Goal: Information Seeking & Learning: Learn about a topic

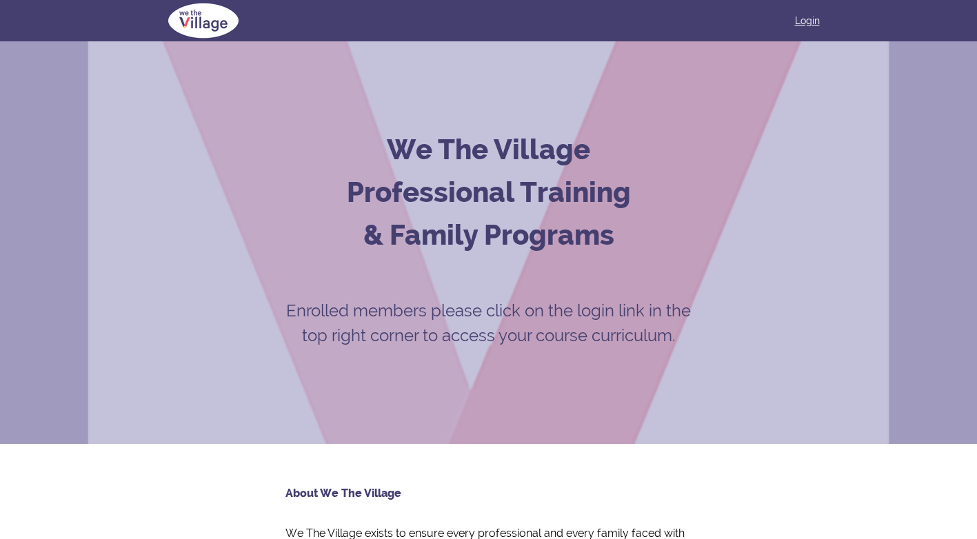
click at [803, 17] on link "Login" at bounding box center [807, 21] width 25 height 14
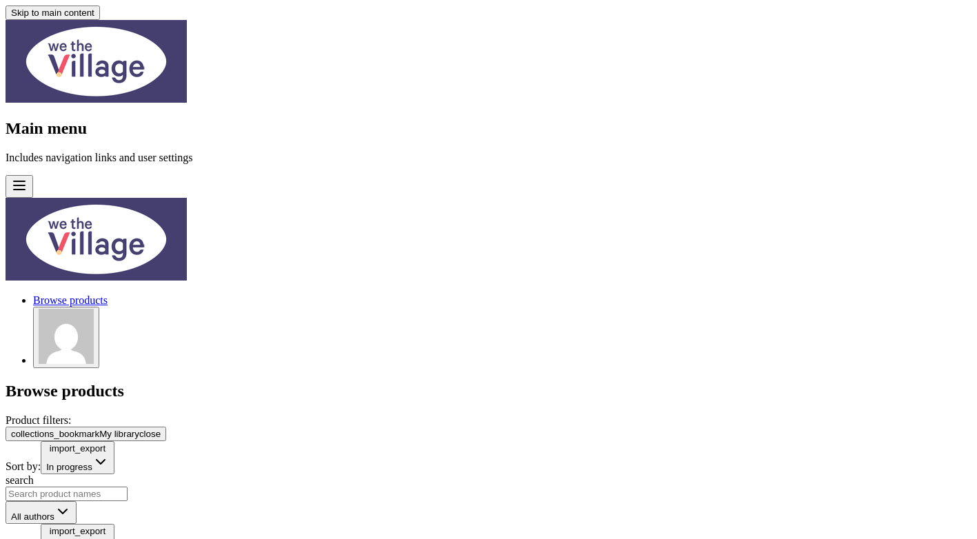
click at [647, 427] on div "collections_bookmark My library close Sort by: import_export In progress search…" at bounding box center [489, 475] width 966 height 97
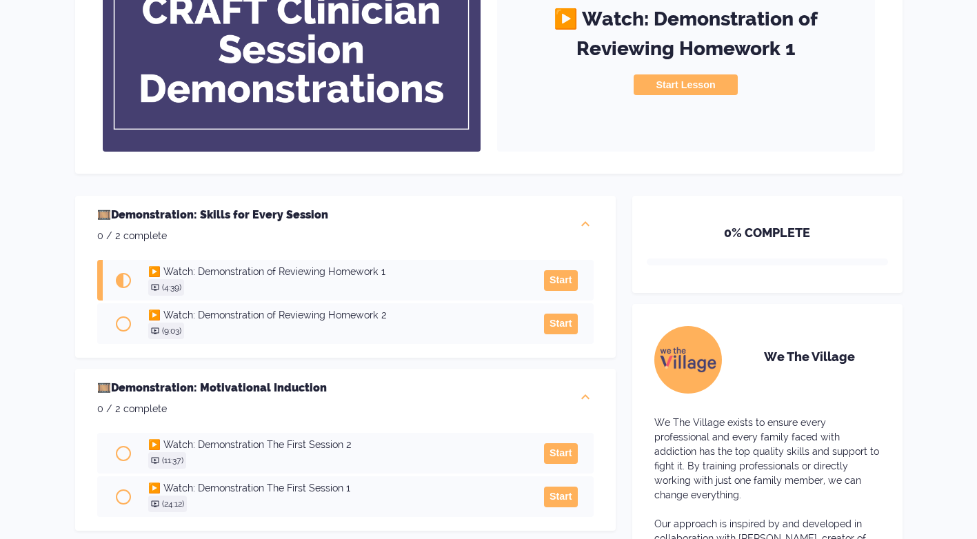
scroll to position [207, 0]
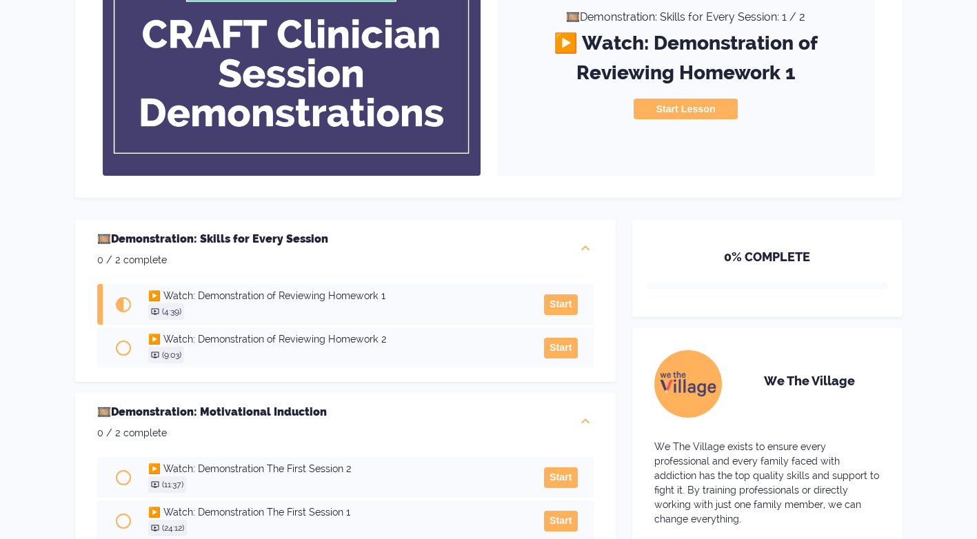
click at [560, 306] on button "Start" at bounding box center [560, 304] width 33 height 21
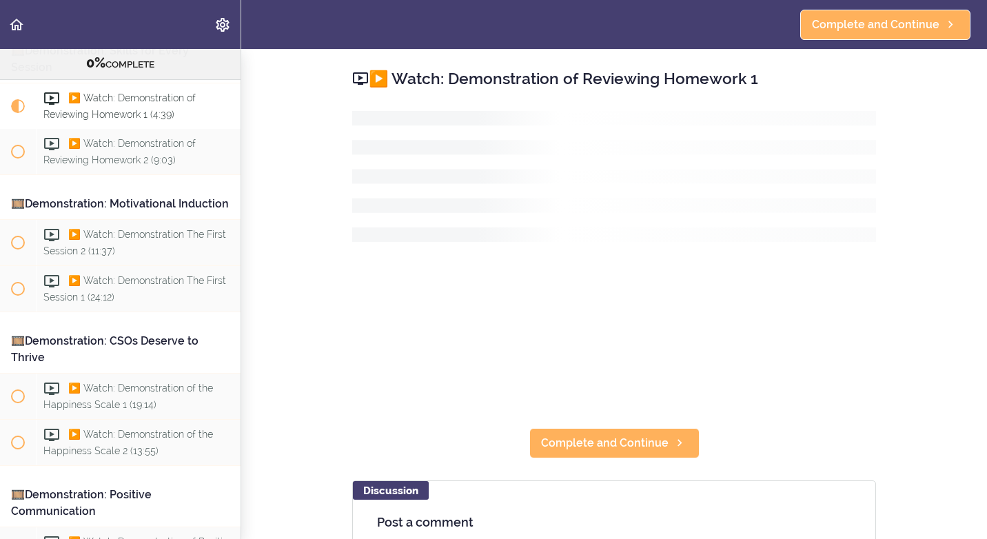
scroll to position [126, 0]
click at [924, 356] on section "Resource: CRAFT Clinician Demonstrations 0% COMPLETE 🎞️Demonstration: Skills fo…" at bounding box center [493, 294] width 987 height 490
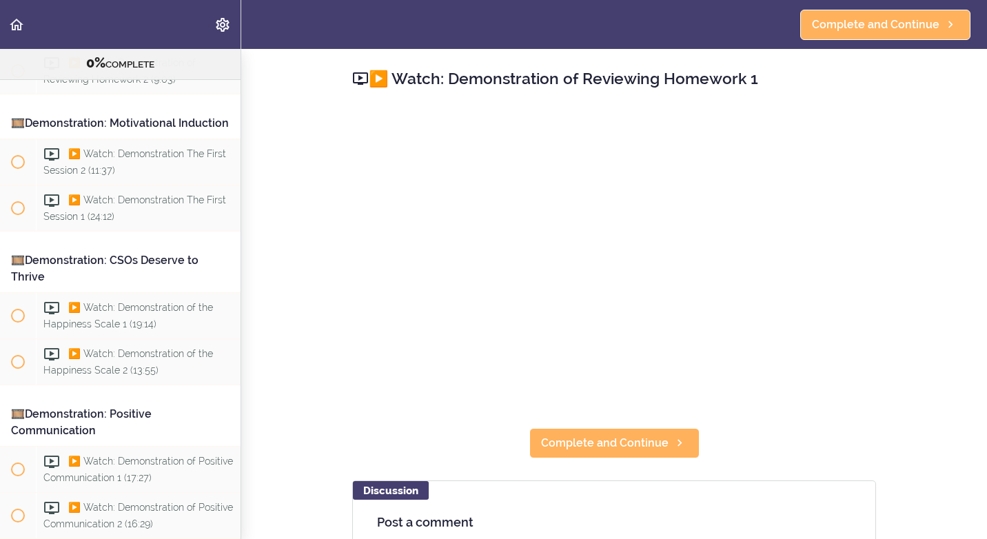
scroll to position [0, 0]
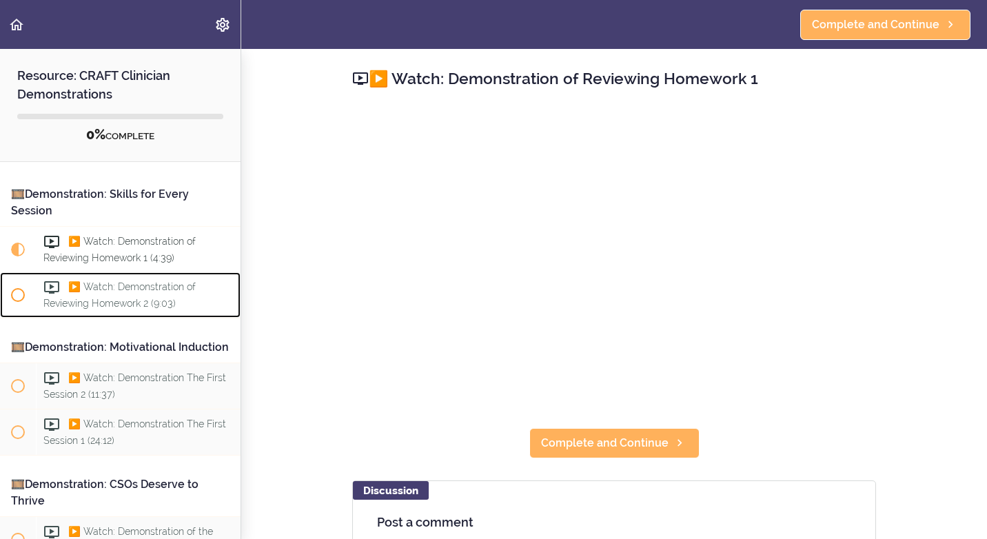
click at [107, 293] on div "▶️ Watch: Demonstration of Reviewing Homework 2 (9:03)" at bounding box center [138, 294] width 205 height 45
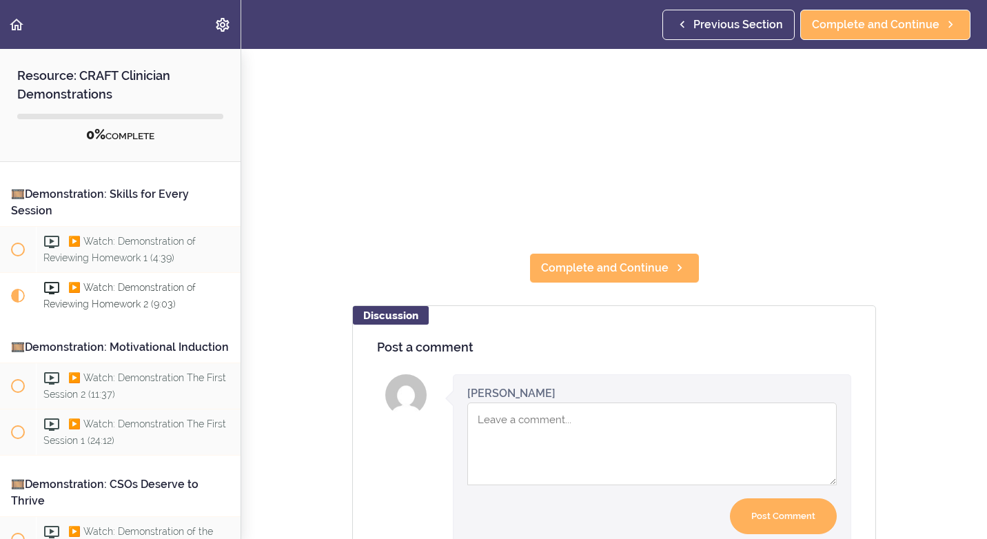
scroll to position [207, 0]
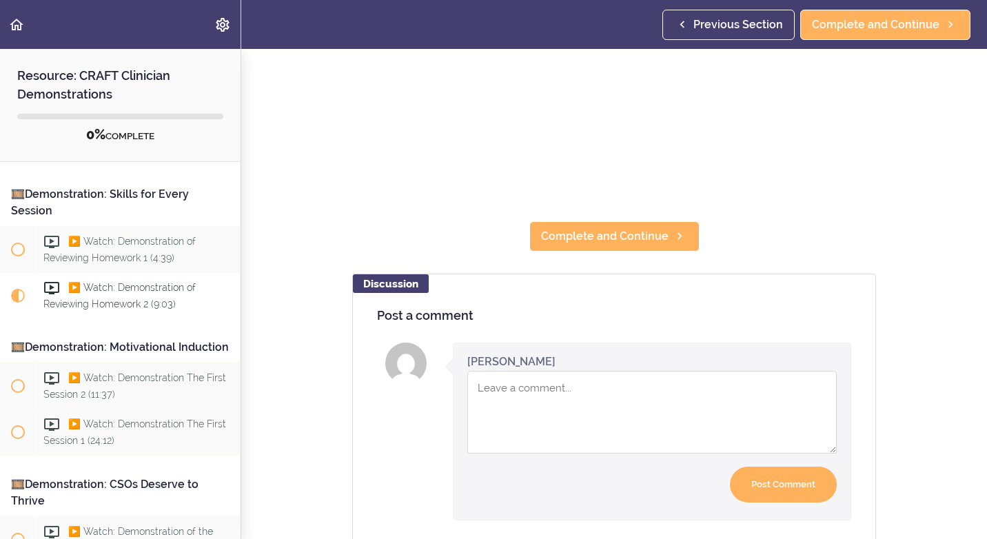
click at [504, 401] on textarea "Comment box" at bounding box center [651, 412] width 369 height 83
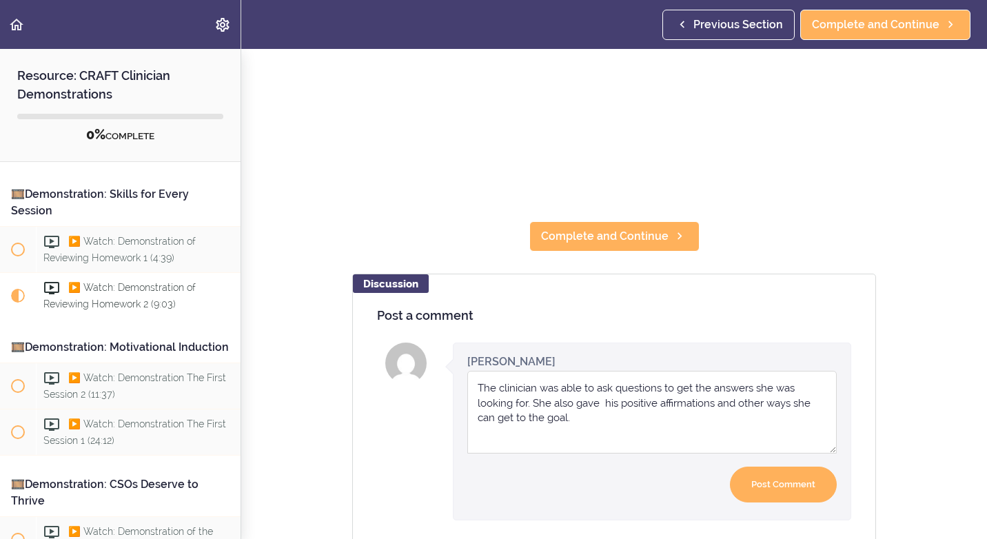
click at [591, 423] on textarea "The clinician was able to ask questions to get the answers she was looking for.…" at bounding box center [651, 412] width 369 height 83
click at [638, 421] on textarea "The clinician was able to ask questions to get the answers she was looking for.…" at bounding box center [651, 412] width 369 height 83
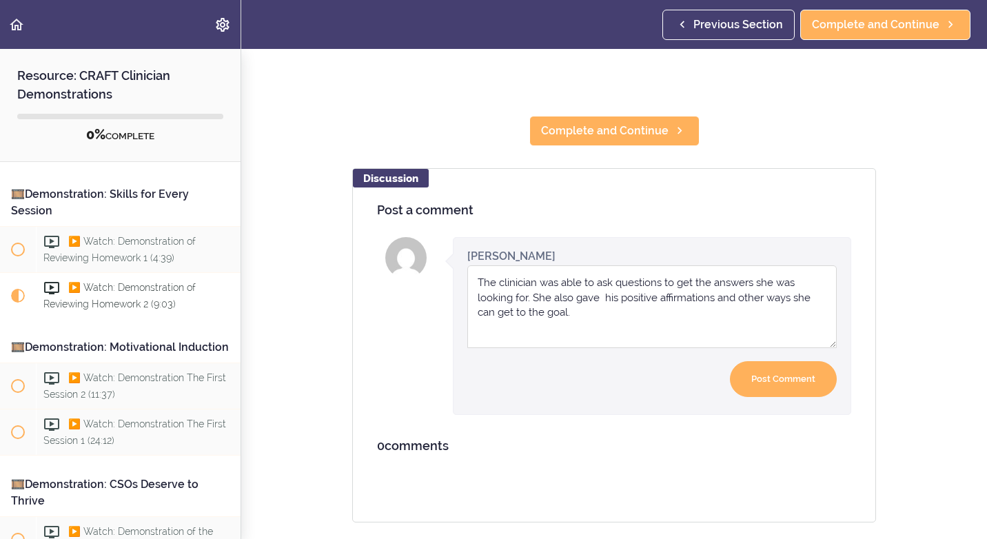
scroll to position [331, 0]
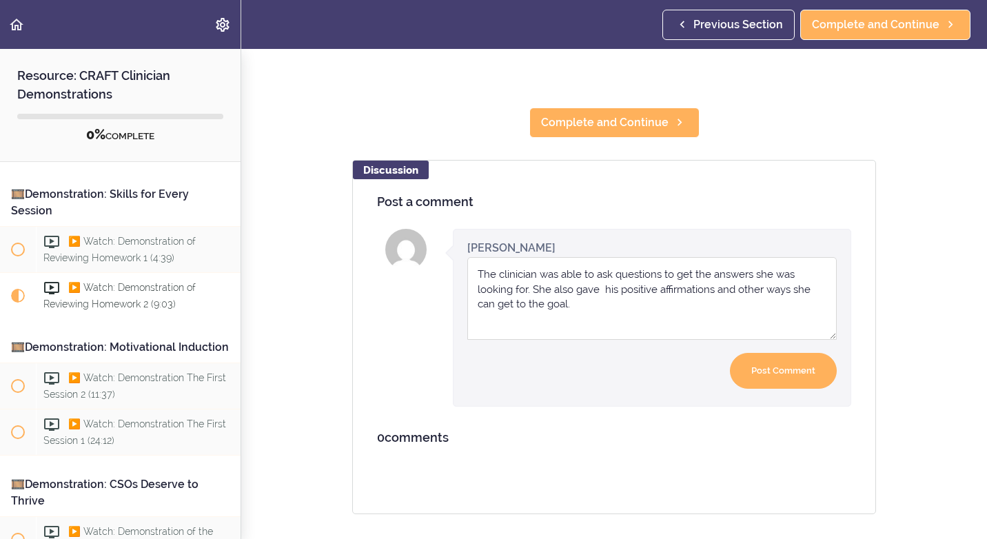
click at [611, 281] on textarea "The clinician was able to ask questions to get the answers she was looking for.…" at bounding box center [651, 298] width 369 height 83
click at [629, 305] on textarea "The clinician was able to ask questions to get the answers she was looking for.…" at bounding box center [651, 298] width 369 height 83
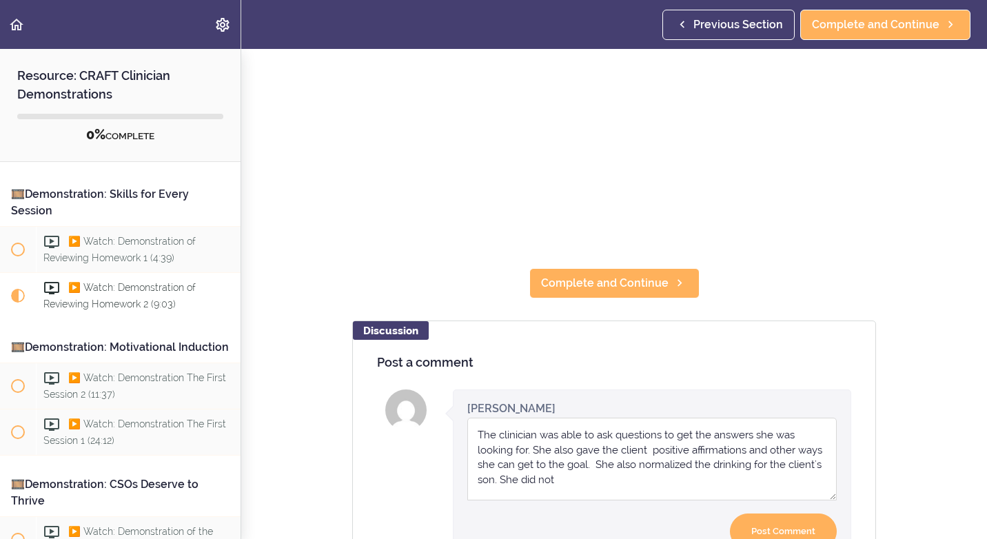
scroll to position [193, 0]
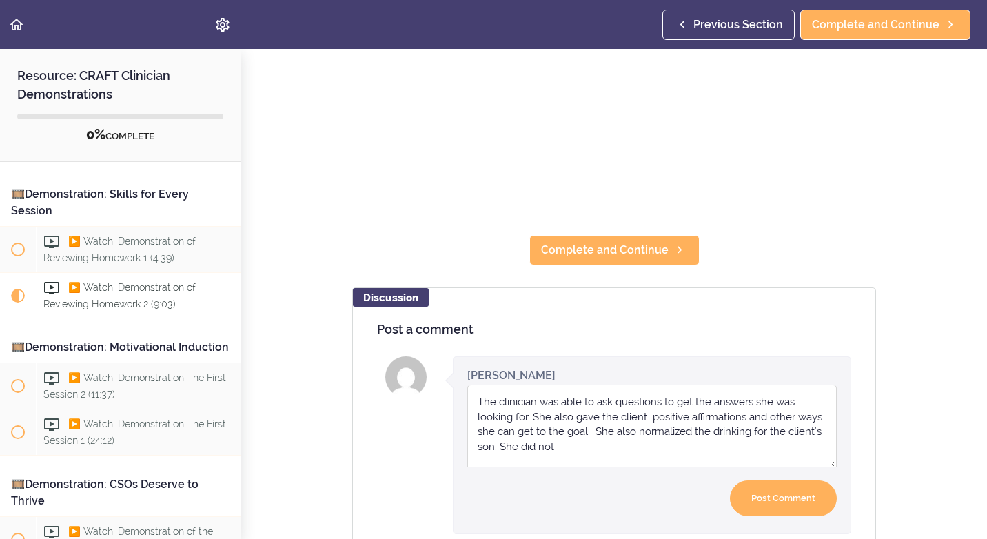
click at [571, 456] on textarea "The clinician was able to ask questions to get the answers she was looking for.…" at bounding box center [651, 426] width 369 height 83
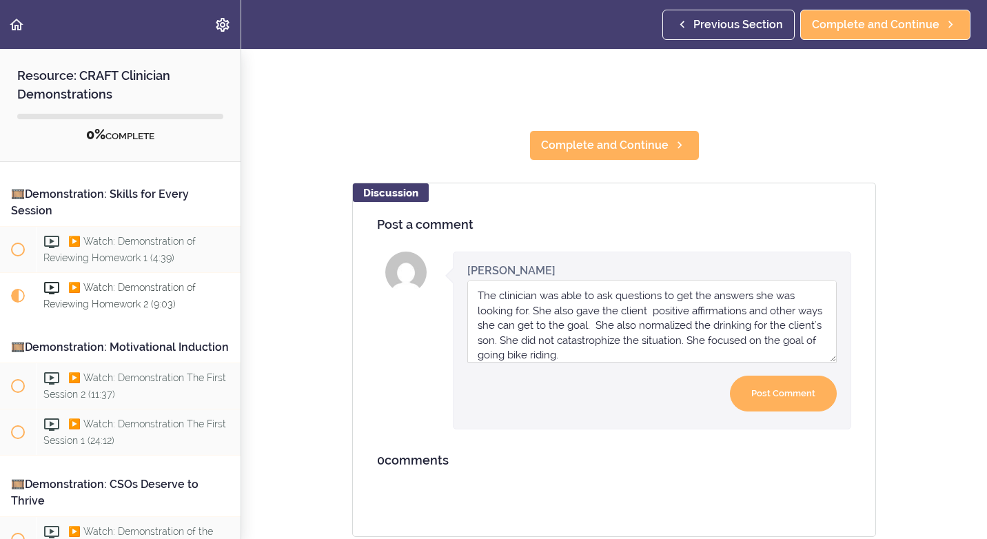
scroll to position [331, 0]
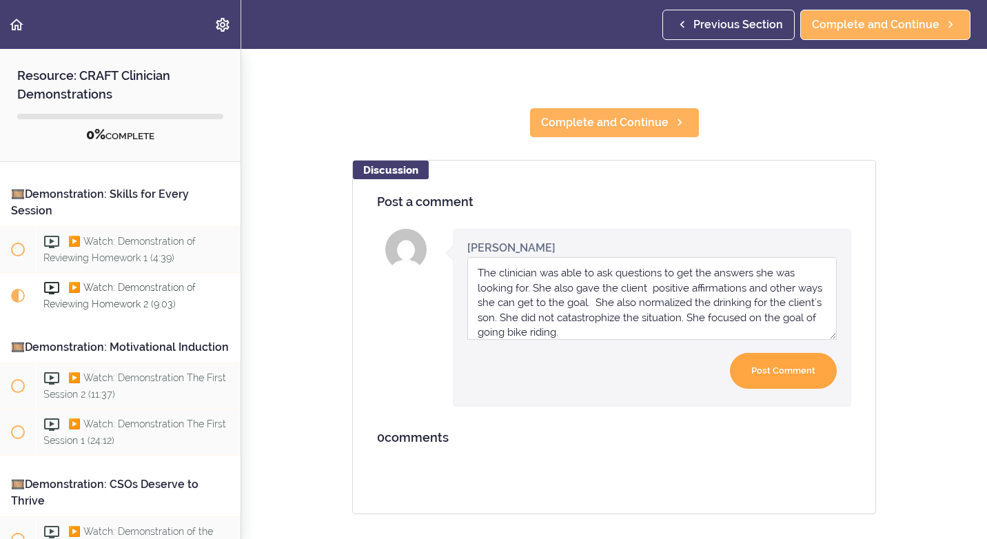
type textarea "The clinician was able to ask questions to get the answers she was looking for.…"
click at [790, 367] on input "Post Comment" at bounding box center [783, 371] width 107 height 37
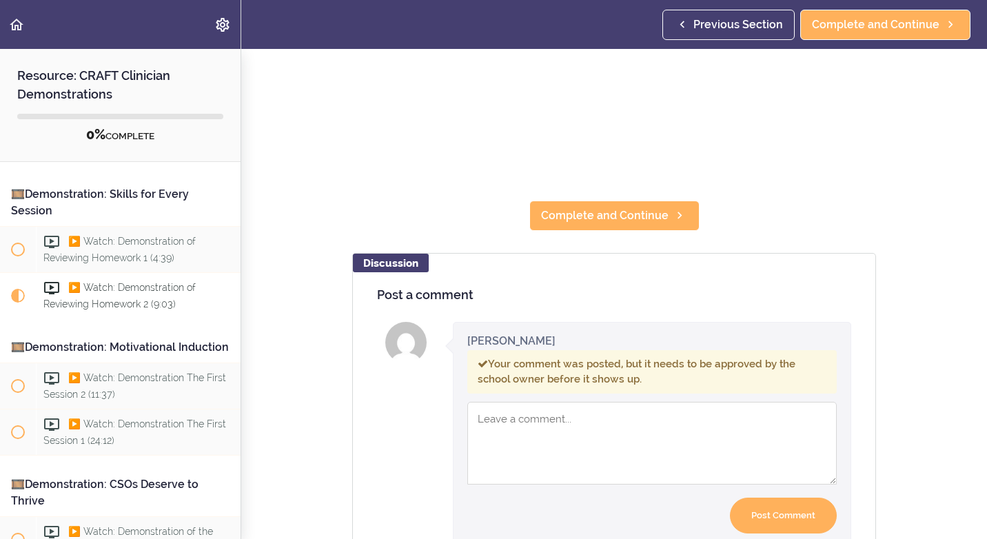
scroll to position [193, 0]
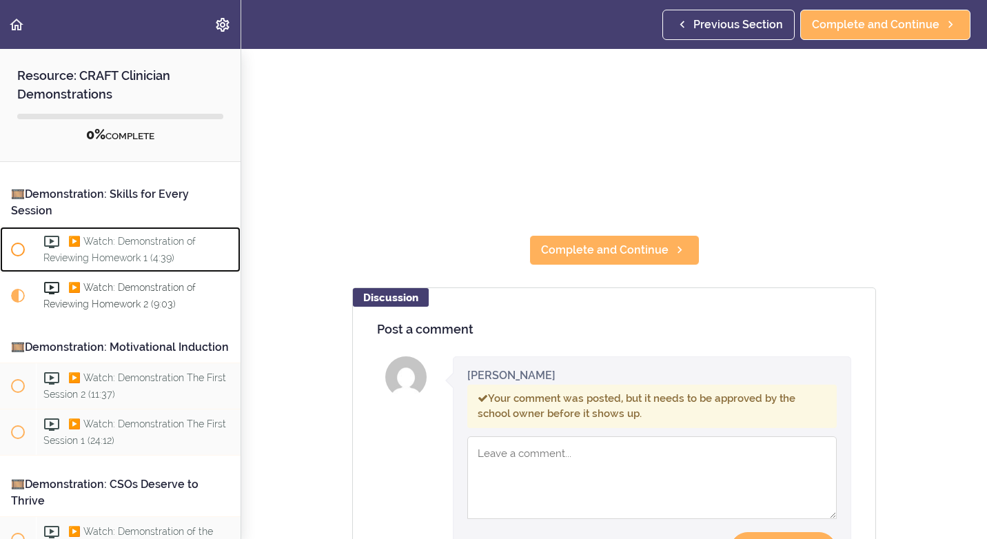
click at [85, 250] on div "▶️ Watch: Demonstration of Reviewing Homework 1 (4:39)" at bounding box center [138, 249] width 205 height 45
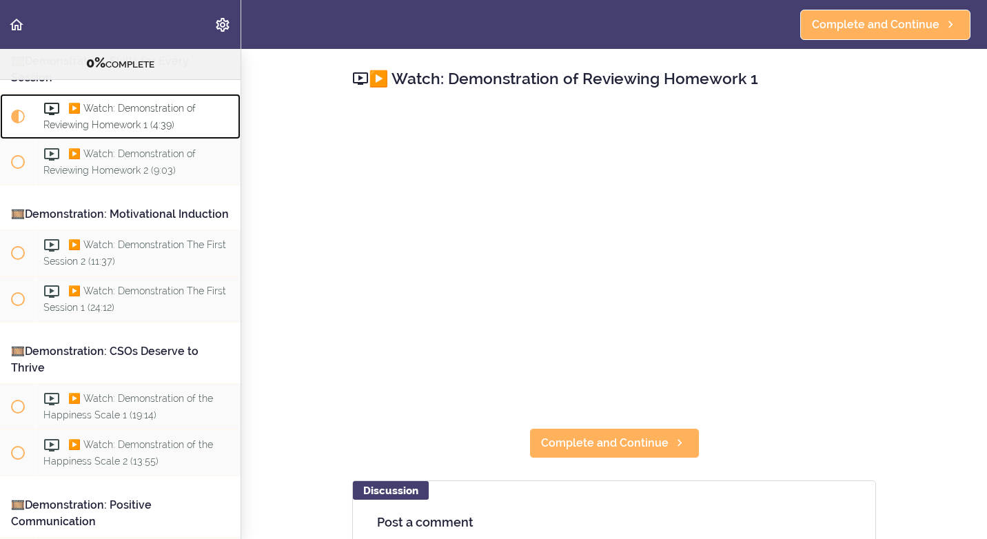
scroll to position [126, 0]
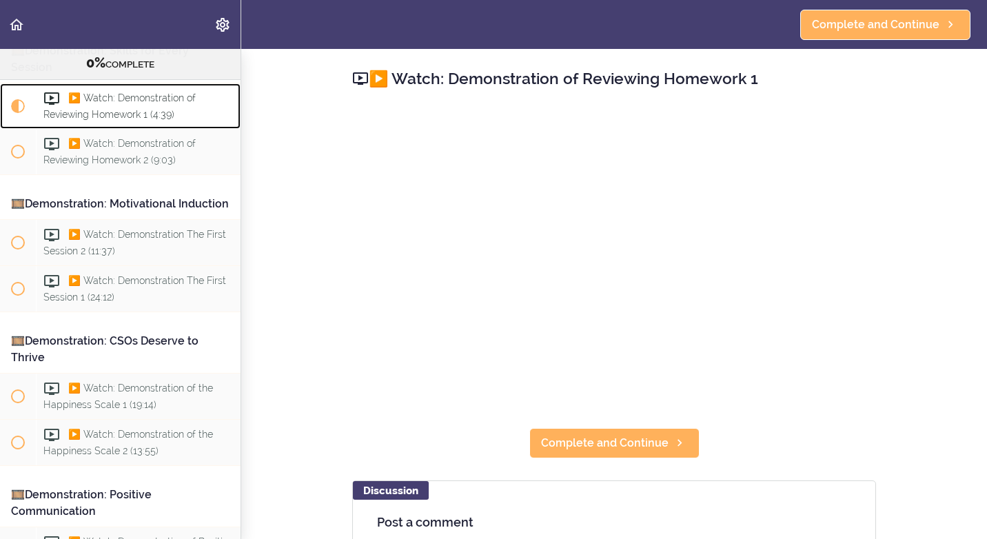
click at [48, 96] on icon at bounding box center [51, 98] width 17 height 17
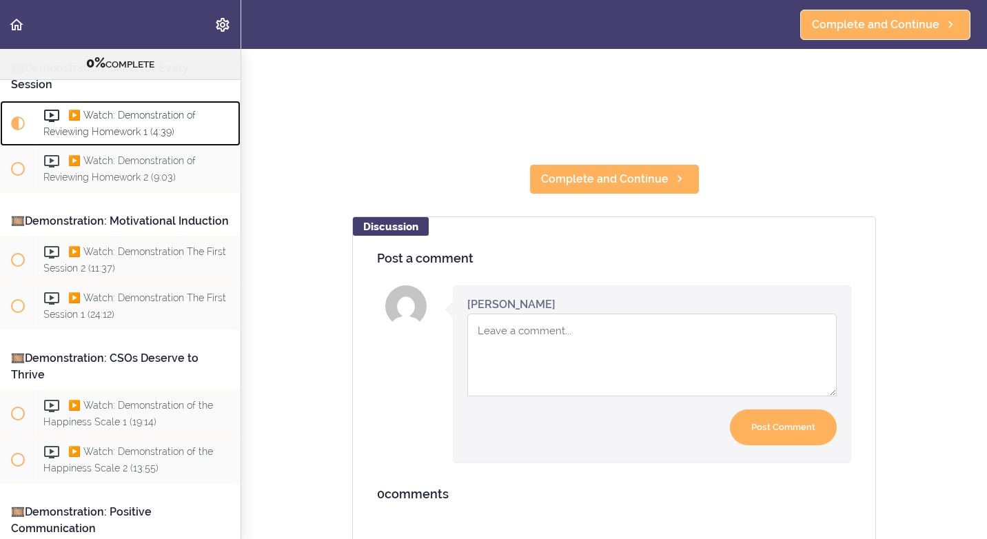
scroll to position [276, 0]
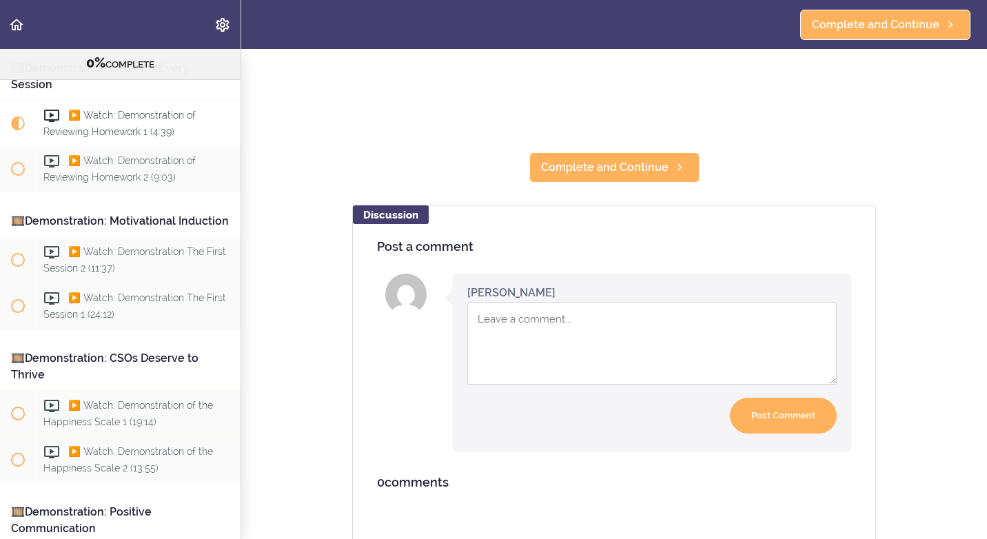
click at [502, 325] on textarea "Comment box" at bounding box center [651, 343] width 369 height 83
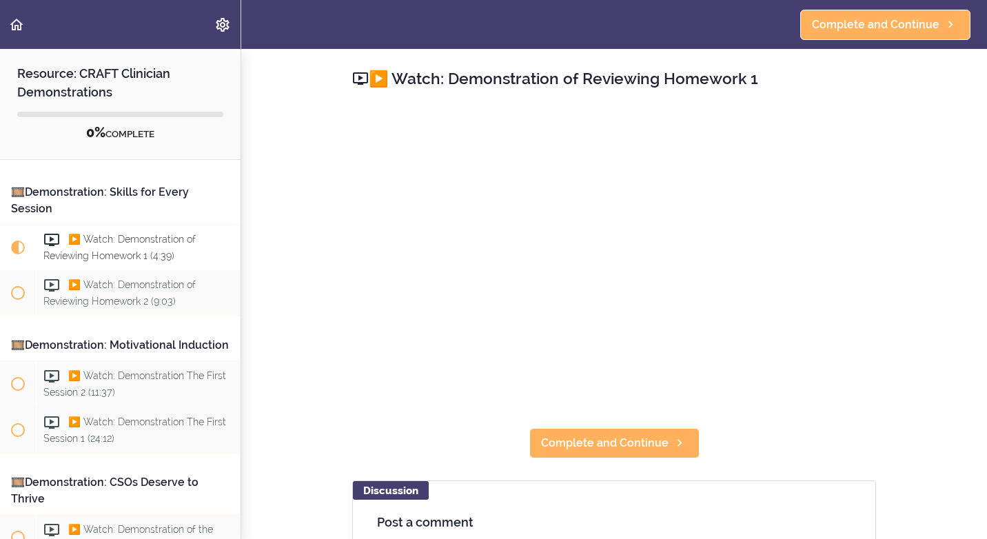
scroll to position [0, 0]
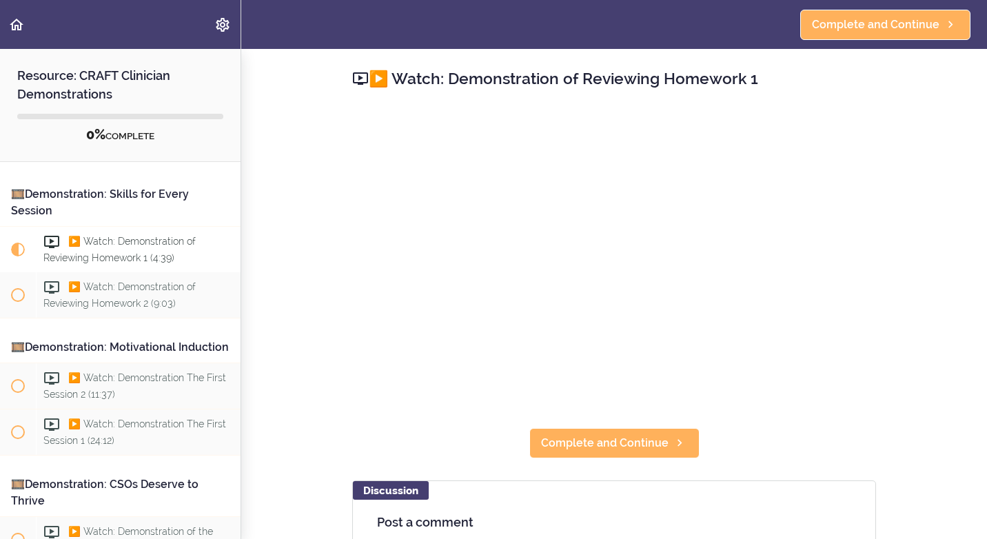
type textarea "The presenter was compassiontate"
click at [11, 21] on icon "Back to course curriculum" at bounding box center [16, 25] width 17 height 17
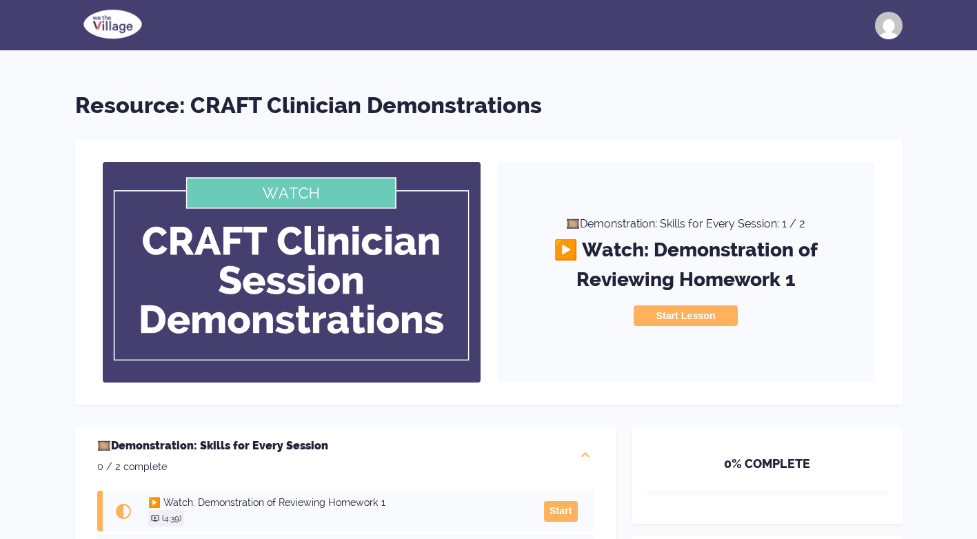
click at [301, 174] on img at bounding box center [292, 272] width 378 height 221
click at [292, 183] on img at bounding box center [292, 272] width 378 height 221
click at [285, 196] on img at bounding box center [292, 272] width 378 height 221
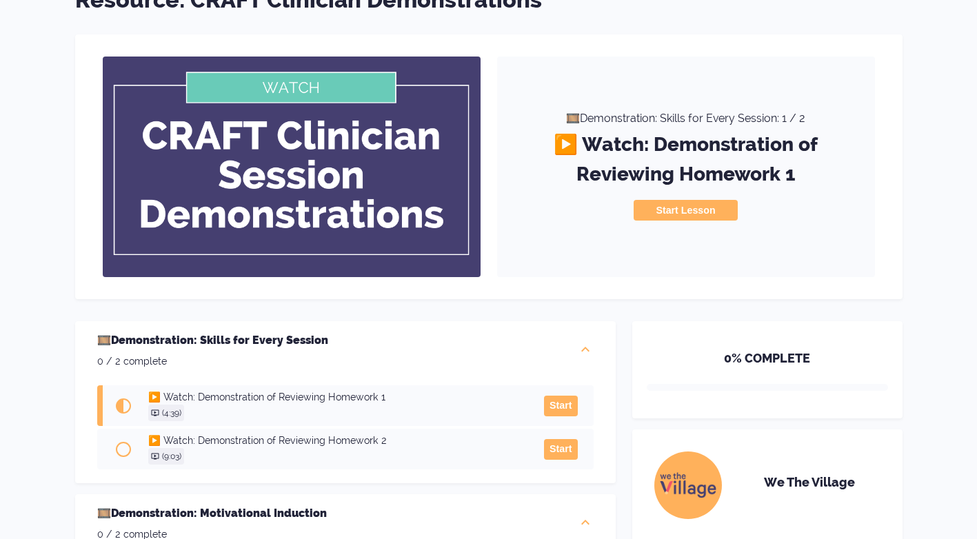
scroll to position [69, 0]
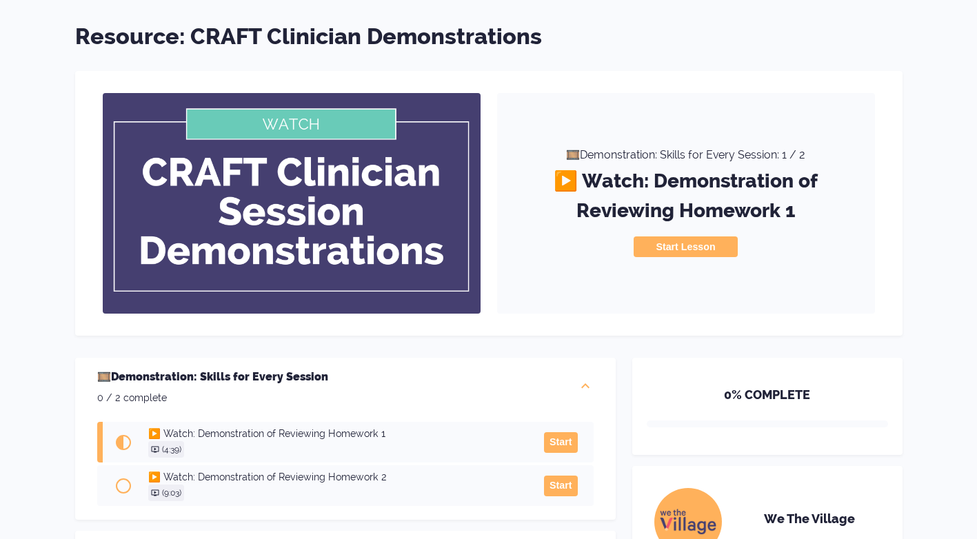
click at [295, 128] on img at bounding box center [292, 203] width 378 height 221
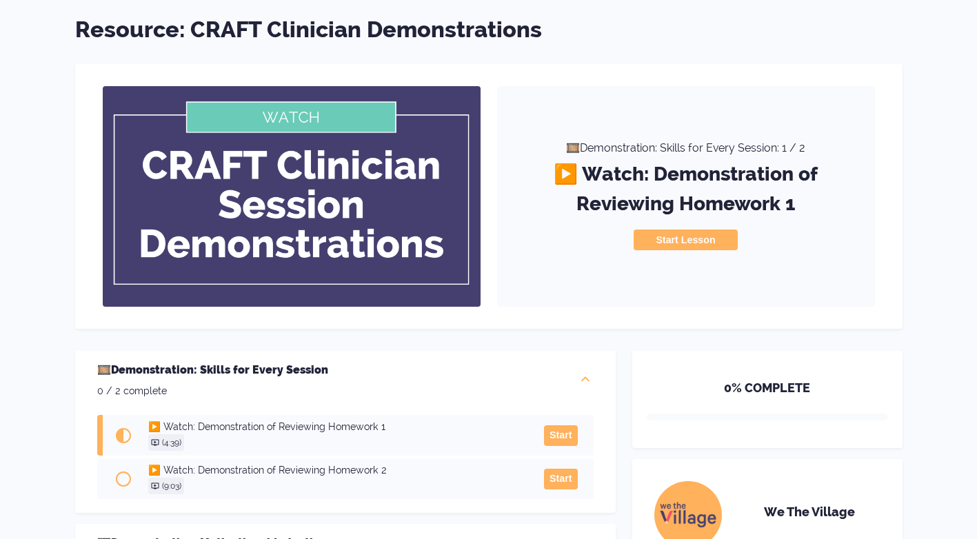
scroll to position [0, 0]
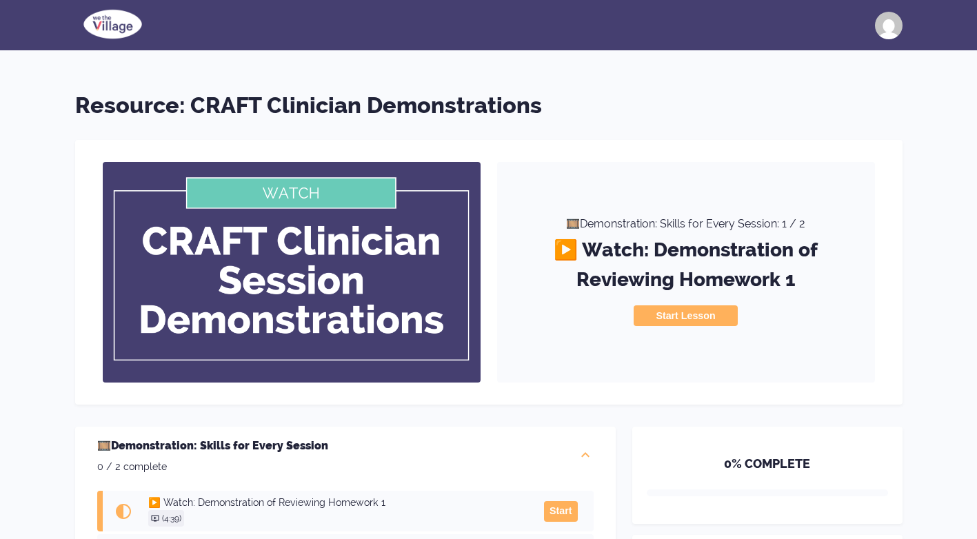
click at [303, 202] on img at bounding box center [292, 272] width 378 height 221
click at [702, 321] on button "Start Lesson" at bounding box center [684, 315] width 103 height 21
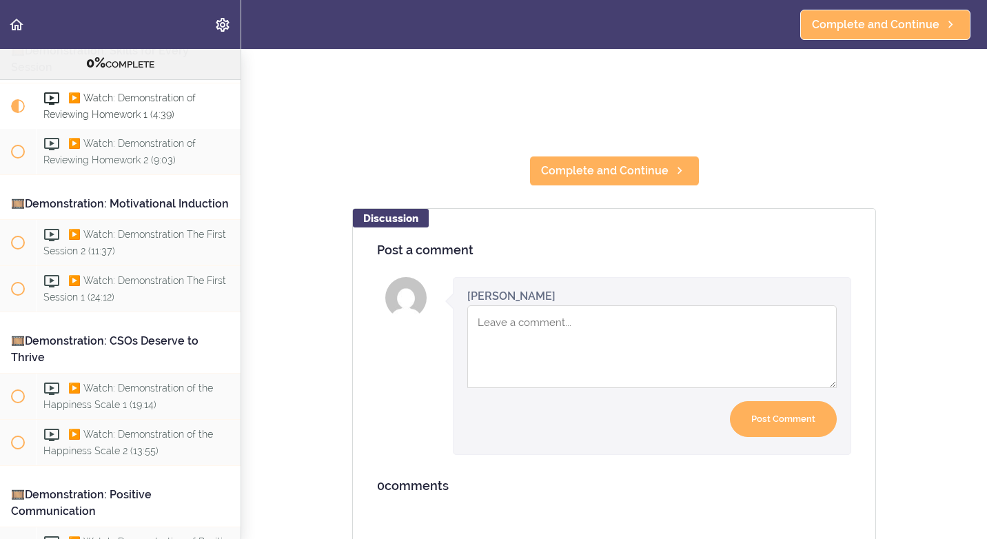
scroll to position [276, 0]
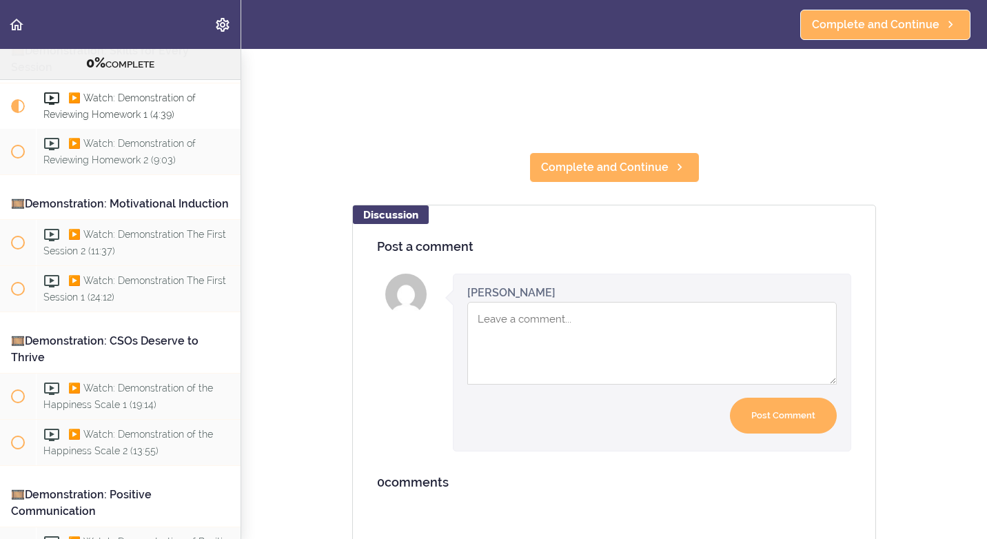
click at [532, 313] on textarea "Comment box" at bounding box center [651, 343] width 369 height 83
click at [804, 317] on textarea "The professor was compassionate when askiing questions with the" at bounding box center [651, 343] width 369 height 83
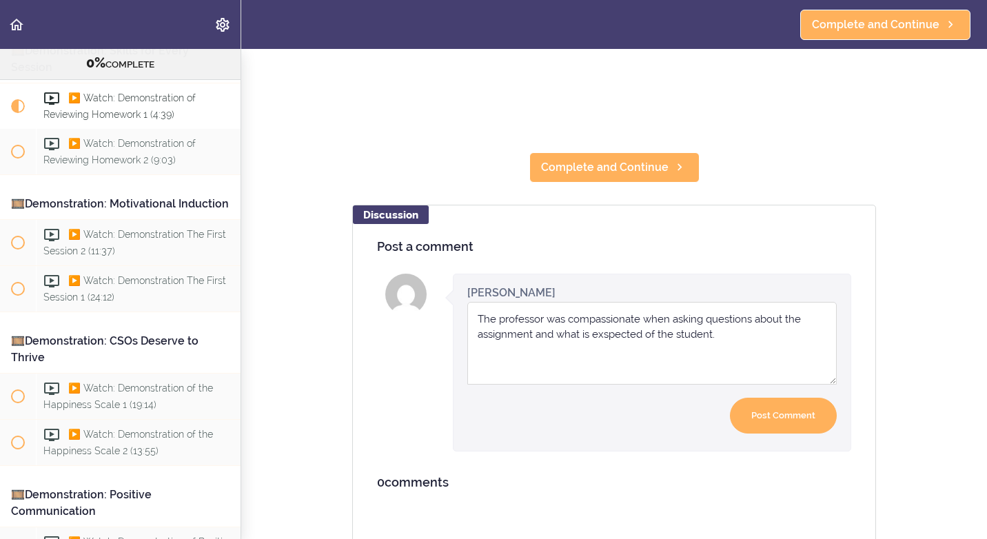
click at [723, 340] on textarea "The professor was compassionate when asking questions about the assignment and …" at bounding box center [651, 343] width 369 height 83
click at [493, 368] on textarea "The professor was compassionate when asking questions about the assignment and …" at bounding box center [651, 343] width 369 height 83
click at [729, 337] on textarea "The professor was compassionate when asking questions about the assignment and …" at bounding box center [651, 343] width 369 height 83
type textarea "The professor was compassionate when asking questions about the assignment and …"
click at [750, 413] on input "Post Comment" at bounding box center [783, 416] width 107 height 37
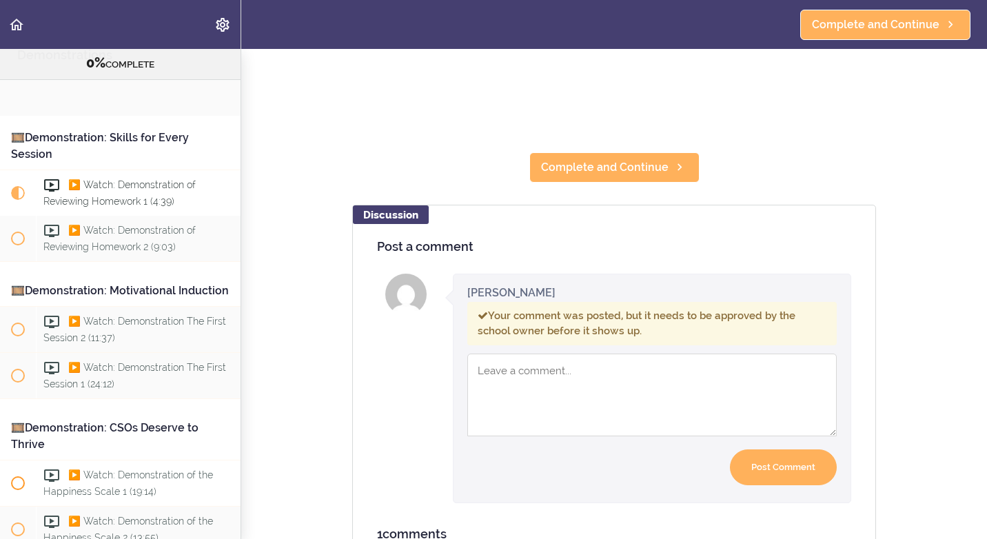
scroll to position [0, 0]
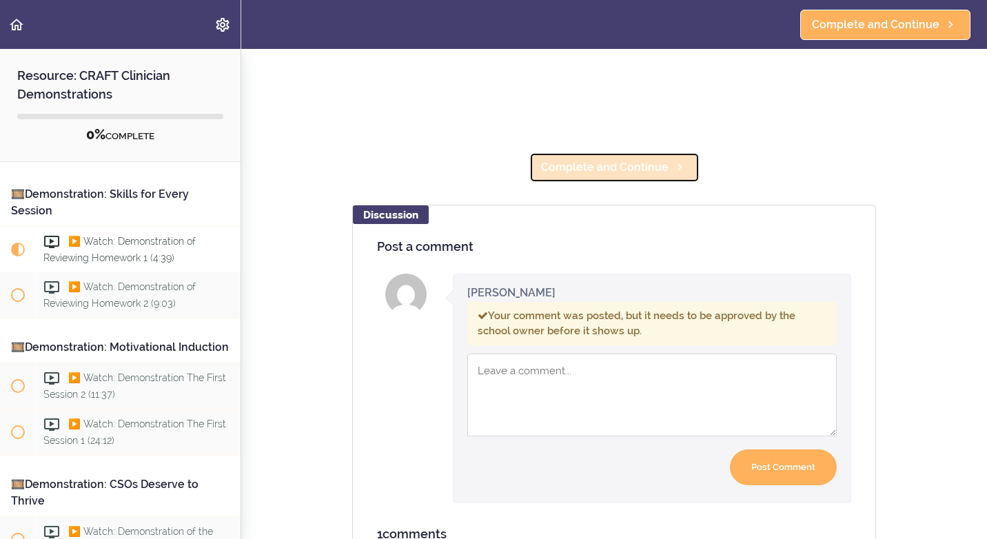
click at [628, 173] on span "Complete and Continue" at bounding box center [605, 167] width 128 height 17
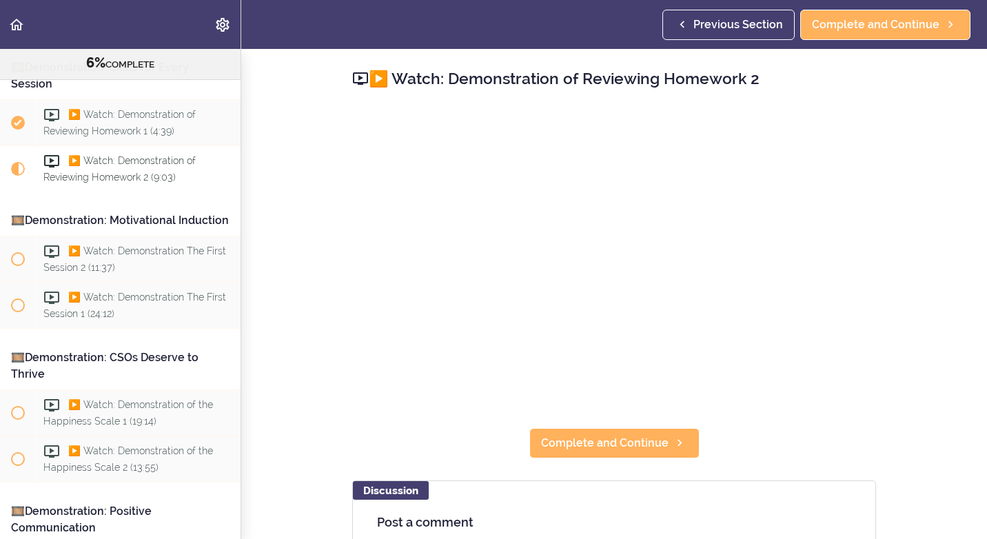
scroll to position [172, 0]
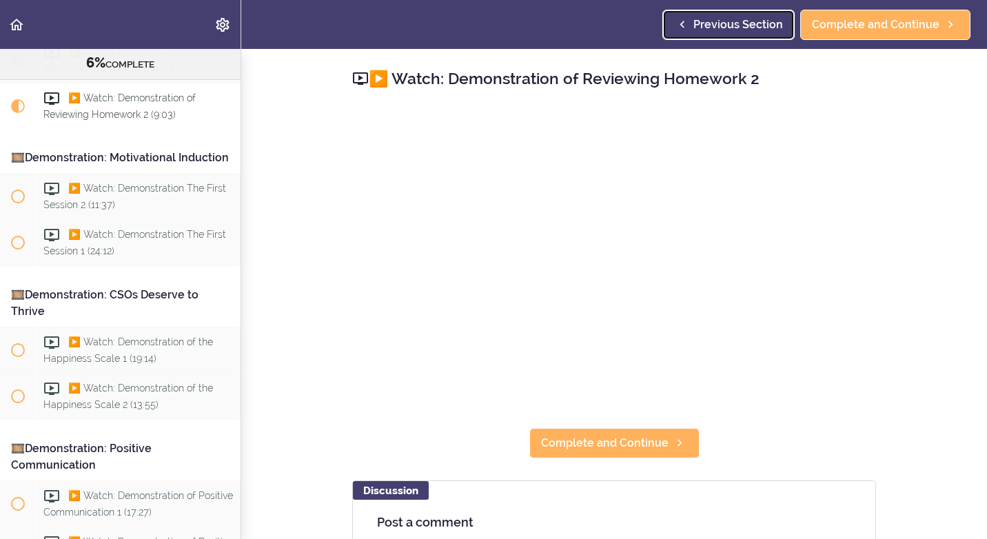
click at [718, 30] on span "Previous Section" at bounding box center [738, 25] width 90 height 17
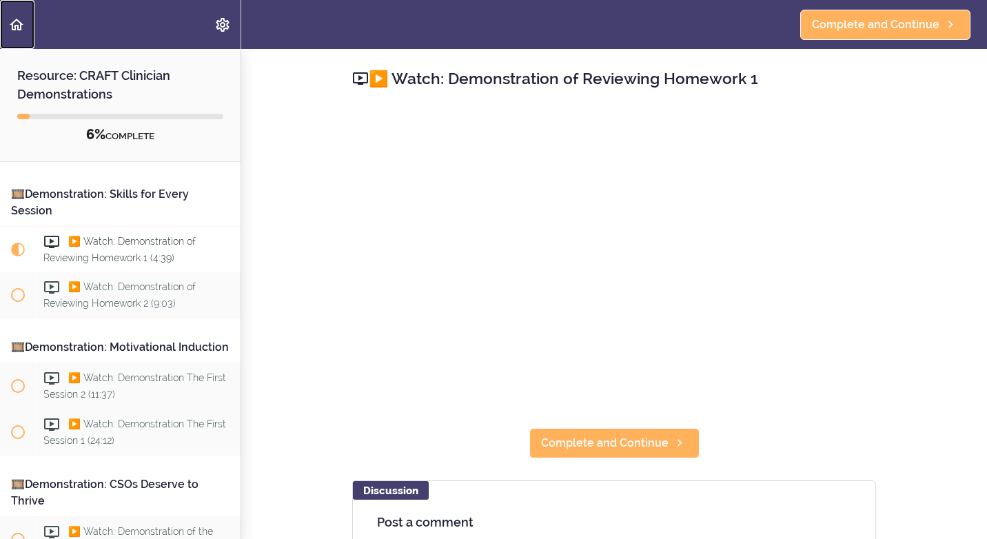
click at [13, 24] on use "Back to course curriculum" at bounding box center [17, 25] width 14 height 12
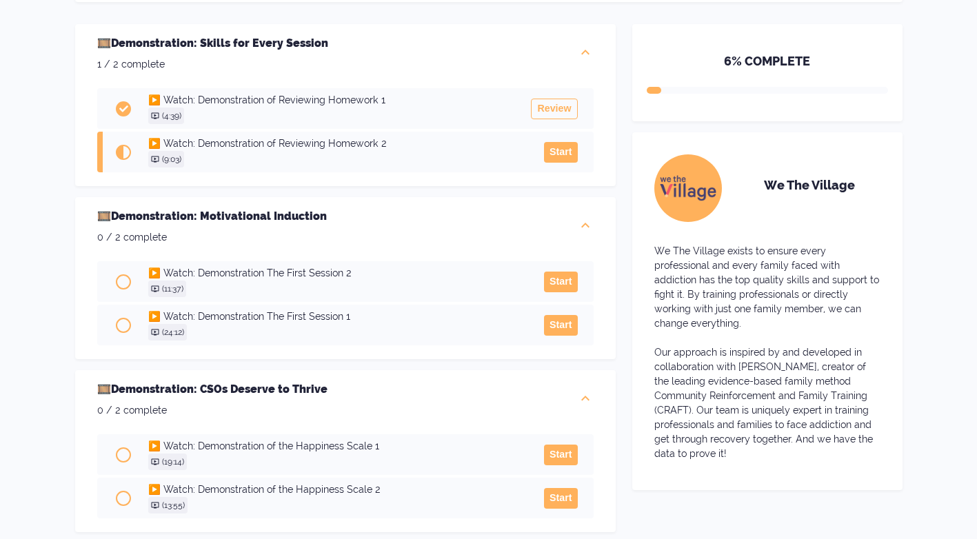
scroll to position [414, 0]
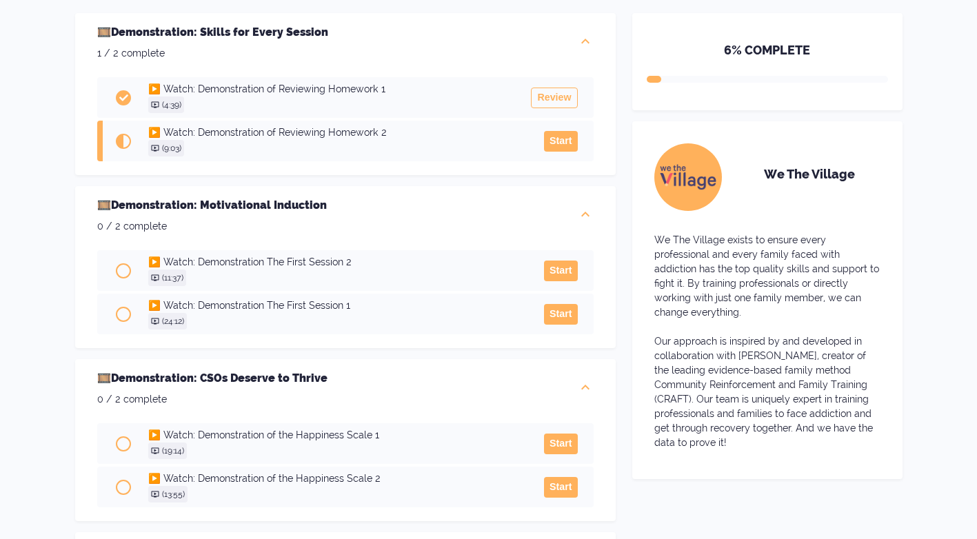
click at [557, 144] on button "Start" at bounding box center [560, 141] width 33 height 21
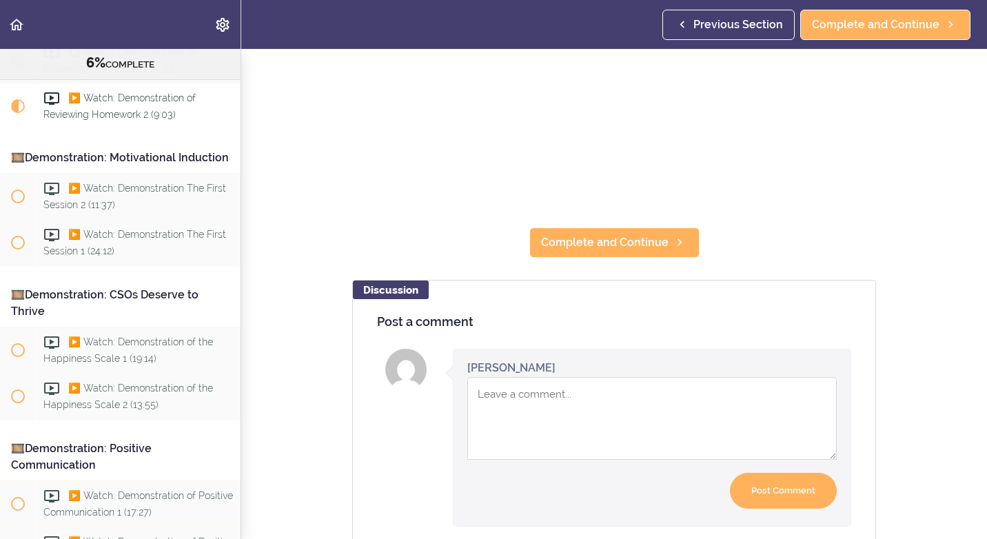
scroll to position [207, 0]
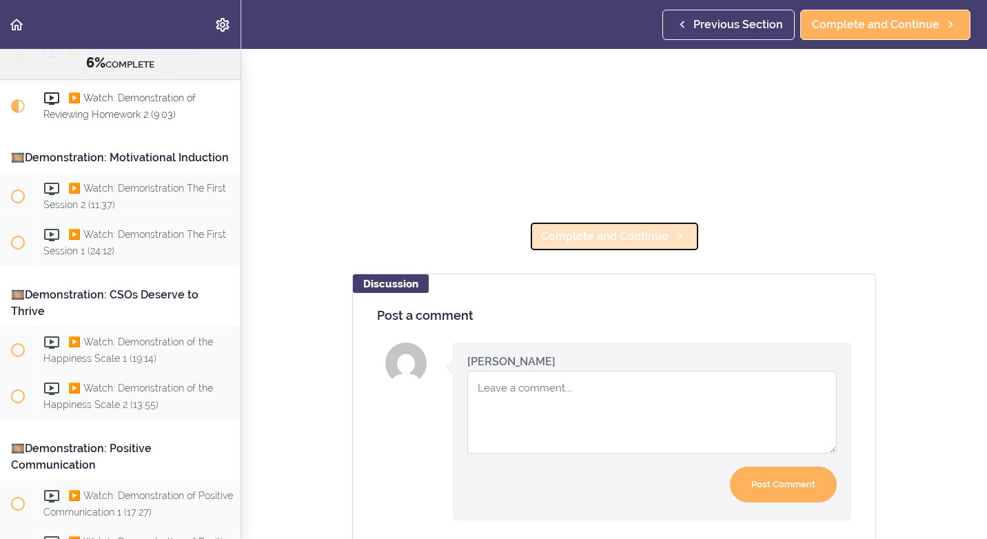
click at [569, 230] on span "Complete and Continue" at bounding box center [605, 236] width 128 height 17
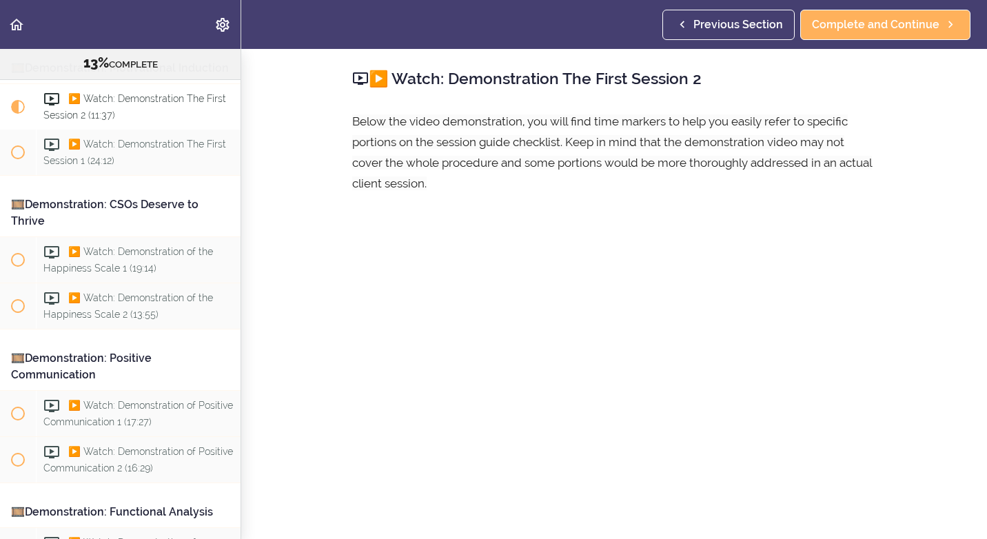
click at [925, 375] on section "Resource: CRAFT Clinician Demonstrations 13% COMPLETE 🎞️Demonstration: Skills f…" at bounding box center [493, 294] width 987 height 490
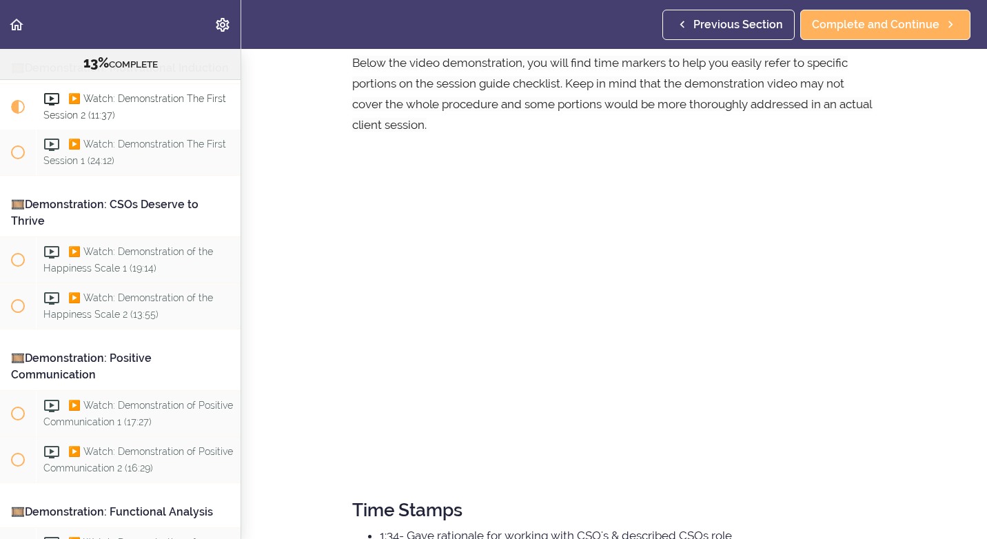
scroll to position [138, 0]
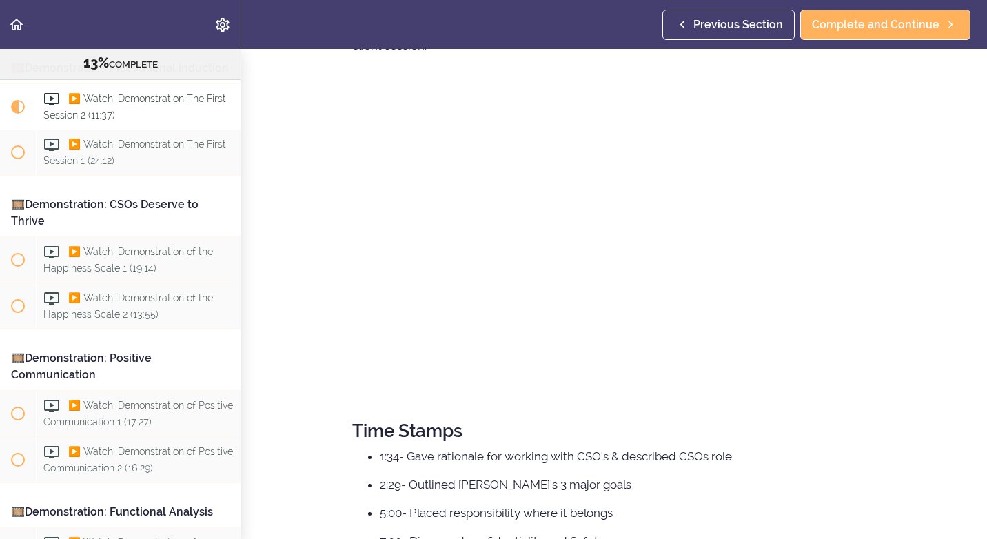
click at [909, 120] on section "Resource: CRAFT Clinician Demonstrations 13% COMPLETE 🎞️Demonstration: Skills f…" at bounding box center [493, 294] width 987 height 490
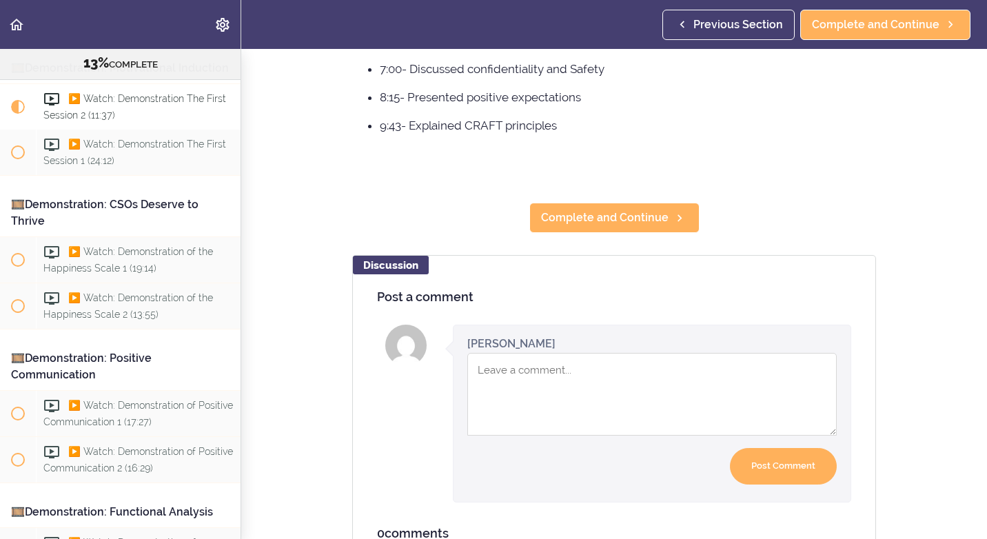
scroll to position [620, 0]
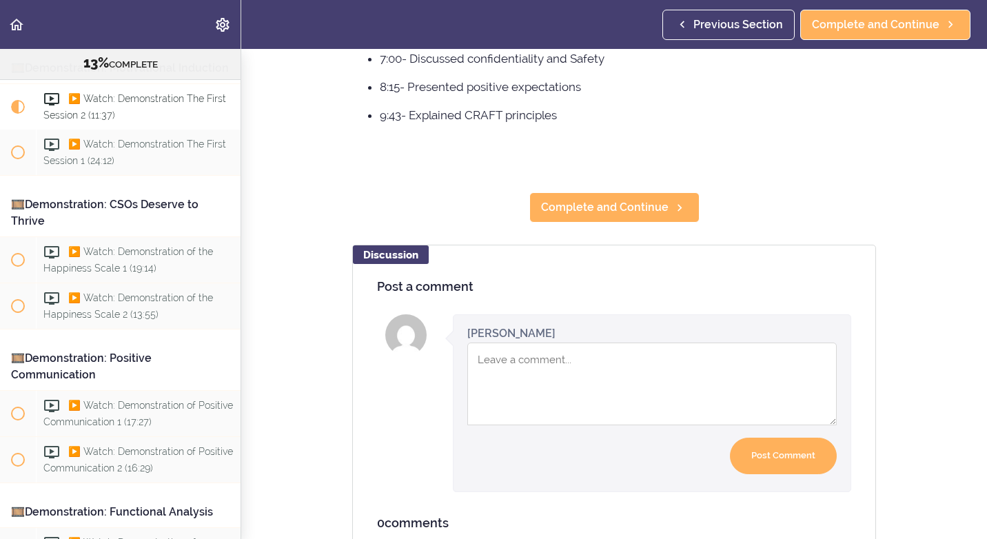
click at [513, 364] on textarea "Comment box" at bounding box center [651, 384] width 369 height 83
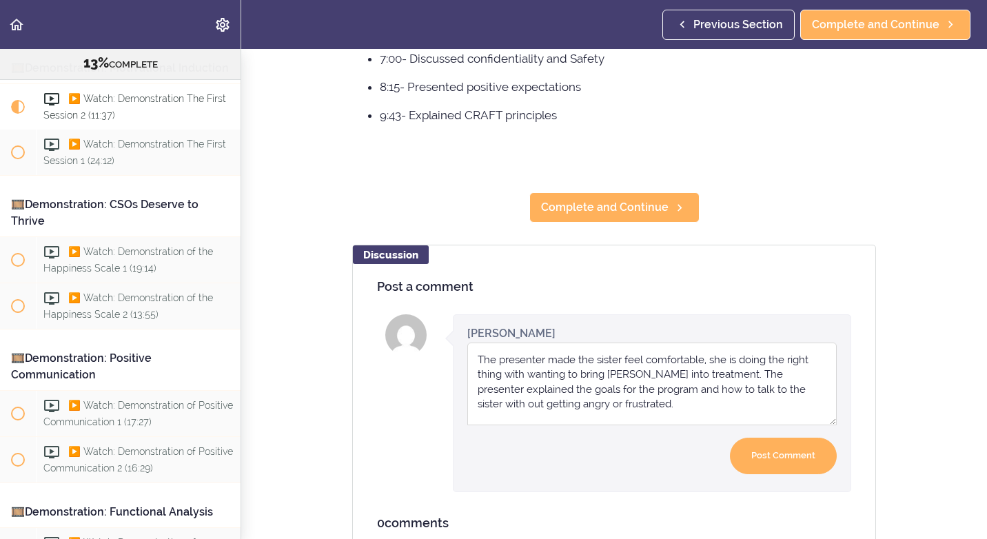
click at [593, 410] on textarea "The presenter made the sister feel comfortable, she is doing the right thing wi…" at bounding box center [651, 384] width 369 height 83
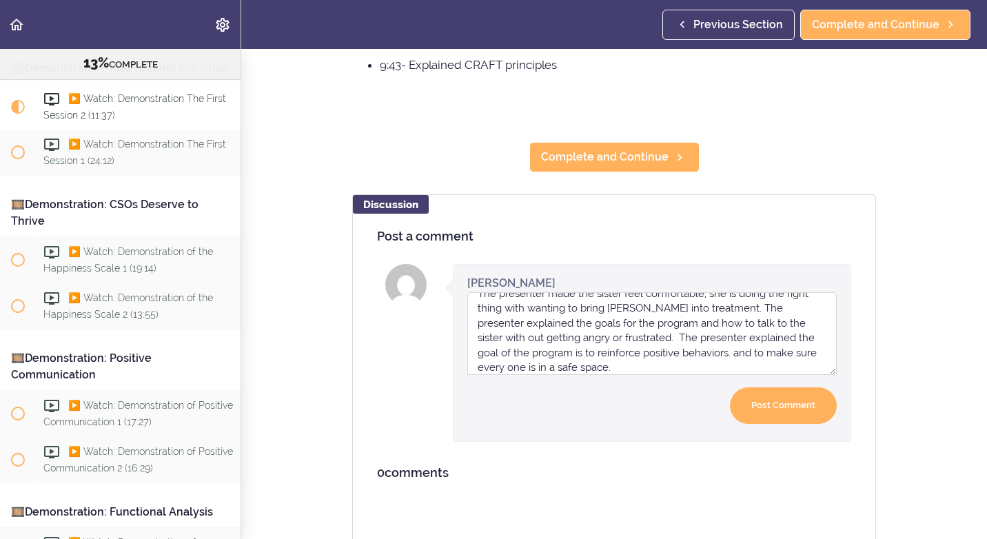
scroll to position [716, 0]
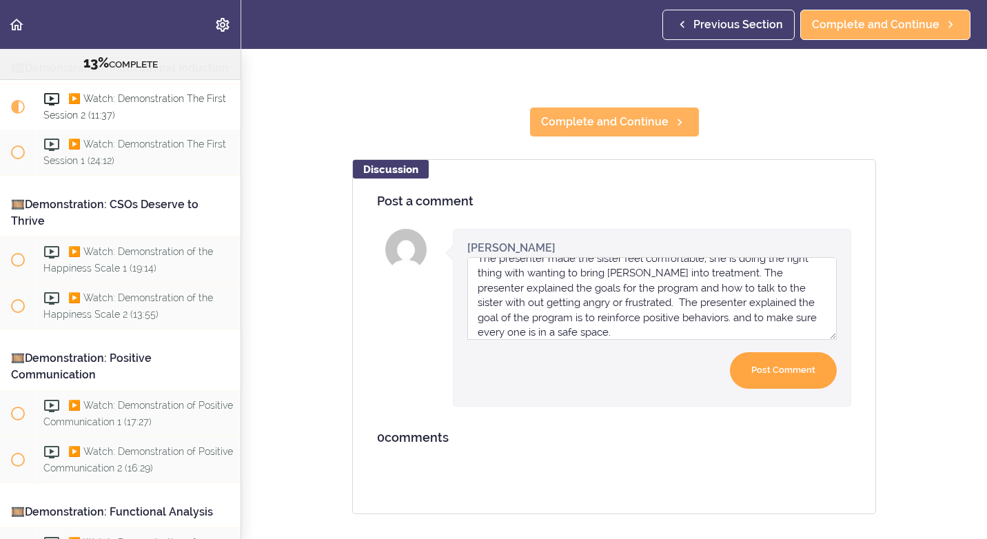
type textarea "The presenter made the sister feel comfortable, she is doing the right thing wi…"
click at [782, 364] on input "Post Comment" at bounding box center [783, 370] width 107 height 37
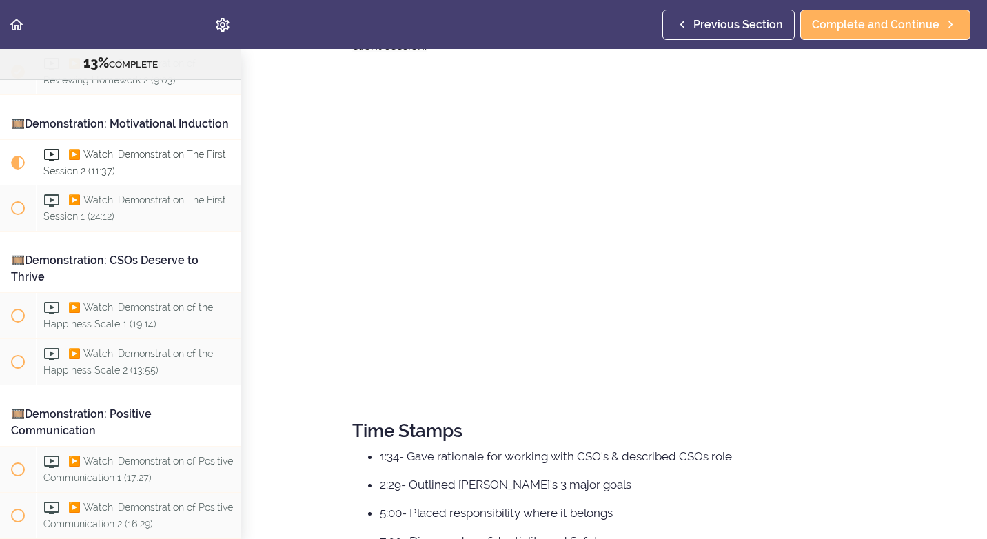
scroll to position [0, 0]
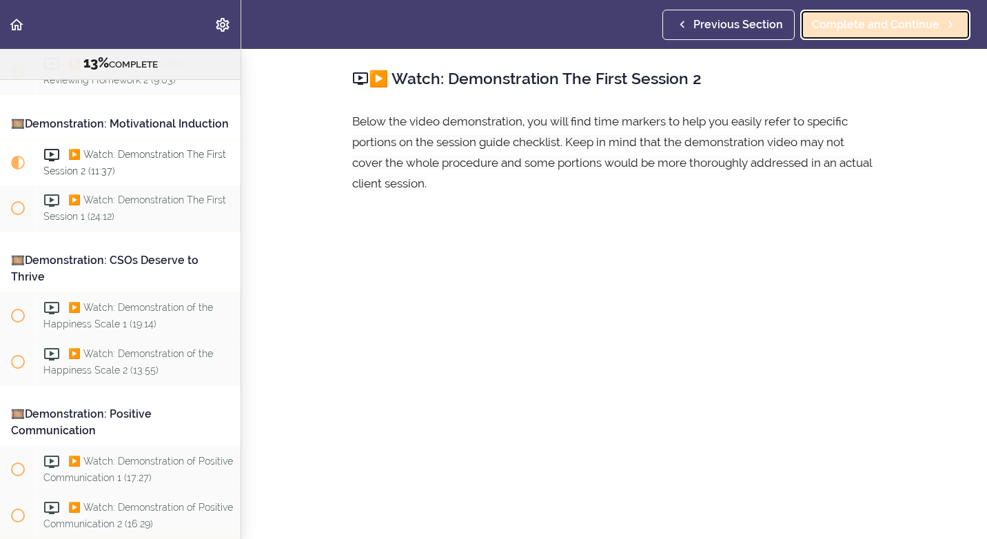
click at [860, 28] on span "Complete and Continue" at bounding box center [876, 25] width 128 height 17
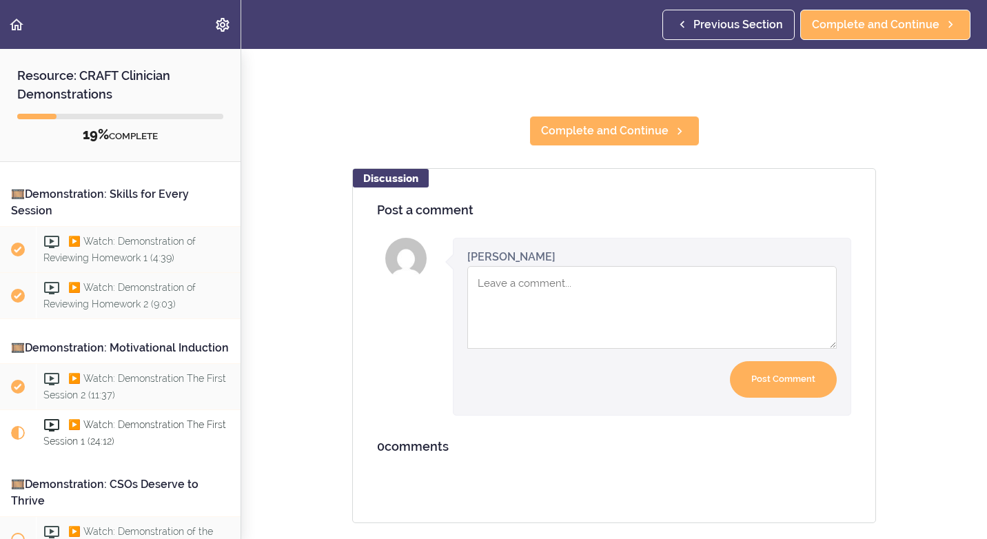
scroll to position [773, 0]
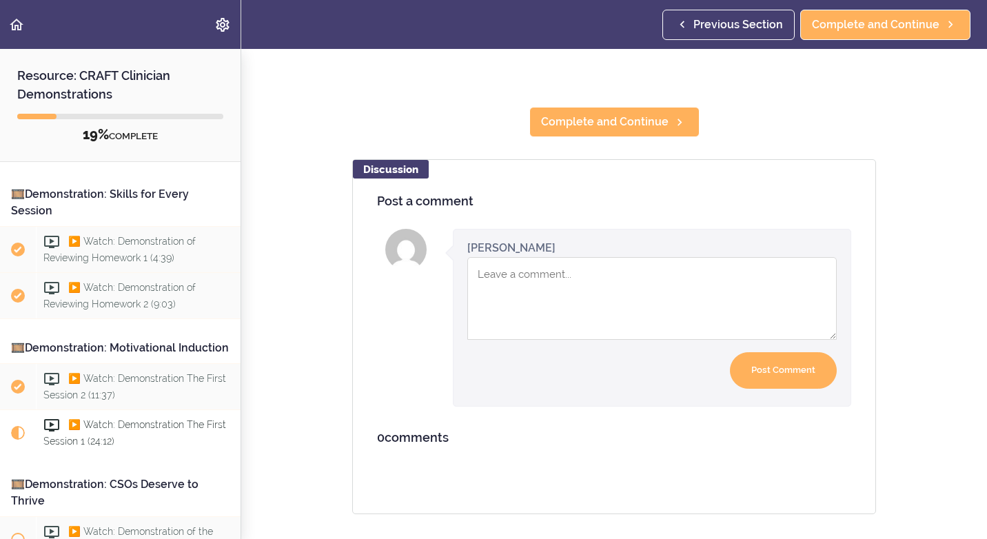
click at [547, 281] on textarea "Comment box" at bounding box center [651, 298] width 369 height 83
type textarea "I"
click at [773, 263] on textarea "The message, the presenter game to [PERSON_NAME], "You are not Alone is very po…" at bounding box center [651, 298] width 369 height 83
click at [513, 281] on textarea "The message, the presenter game to [PERSON_NAME], "You are not Alone" is very p…" at bounding box center [651, 298] width 369 height 83
click at [518, 272] on textarea "The message, the presenter game to [PERSON_NAME], "You are not Alone" is very p…" at bounding box center [651, 298] width 369 height 83
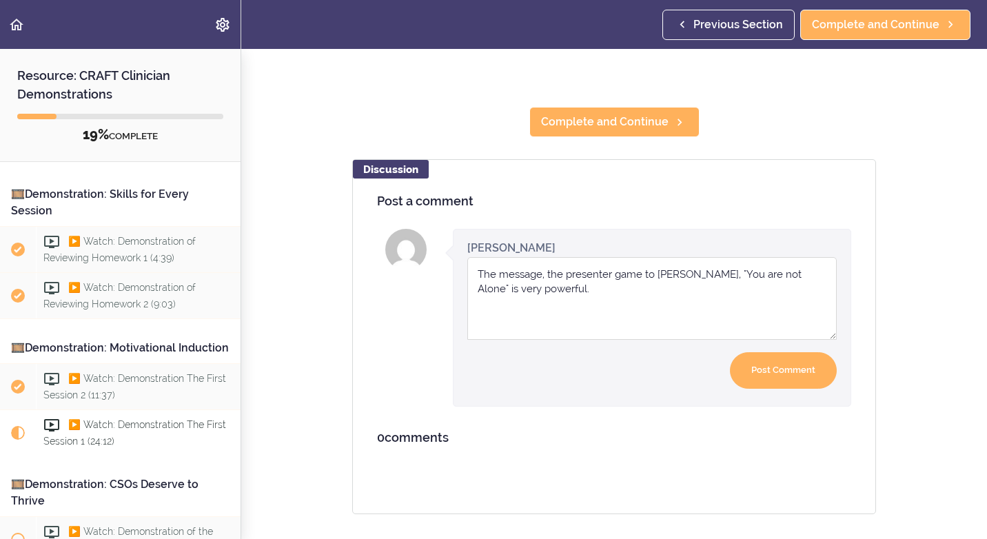
click at [517, 275] on textarea "The message, the presenter game to [PERSON_NAME], "You are not Alone" is very p…" at bounding box center [651, 298] width 369 height 83
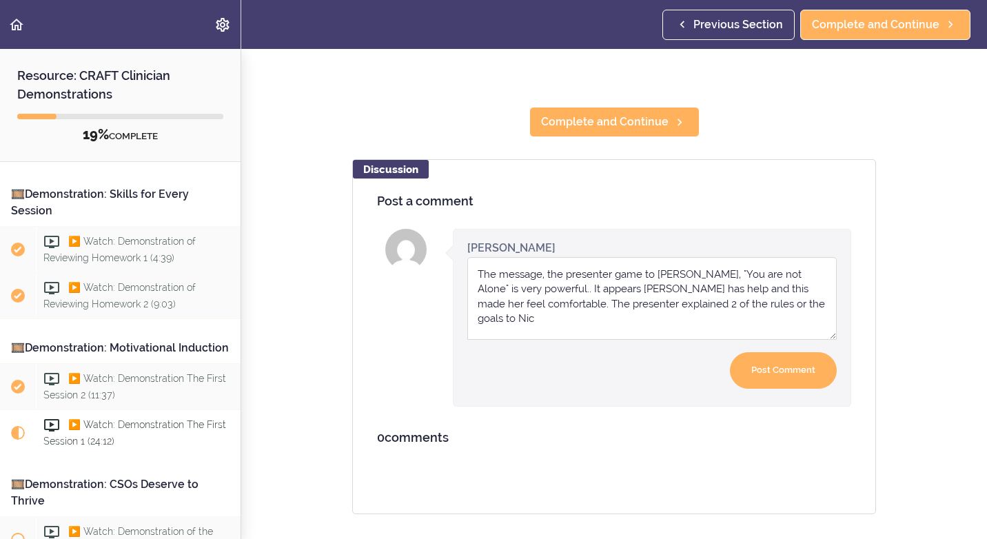
click at [571, 308] on textarea "The message, the presenter game to [PERSON_NAME], "You are not Alone" is very p…" at bounding box center [651, 298] width 369 height 83
click at [740, 292] on textarea "The message, the presenter game to [PERSON_NAME], "You are not Alone" is very p…" at bounding box center [651, 298] width 369 height 83
click at [669, 294] on textarea "The message, the presenter game to [PERSON_NAME], "You are not Alone" is very p…" at bounding box center [651, 298] width 369 height 83
click at [657, 291] on textarea "The message, the presenter game to [PERSON_NAME], "You are not Alone" is very p…" at bounding box center [651, 298] width 369 height 83
click at [591, 305] on textarea "The message, the presenter game to [PERSON_NAME], "You are not Alone" is very p…" at bounding box center [651, 298] width 369 height 83
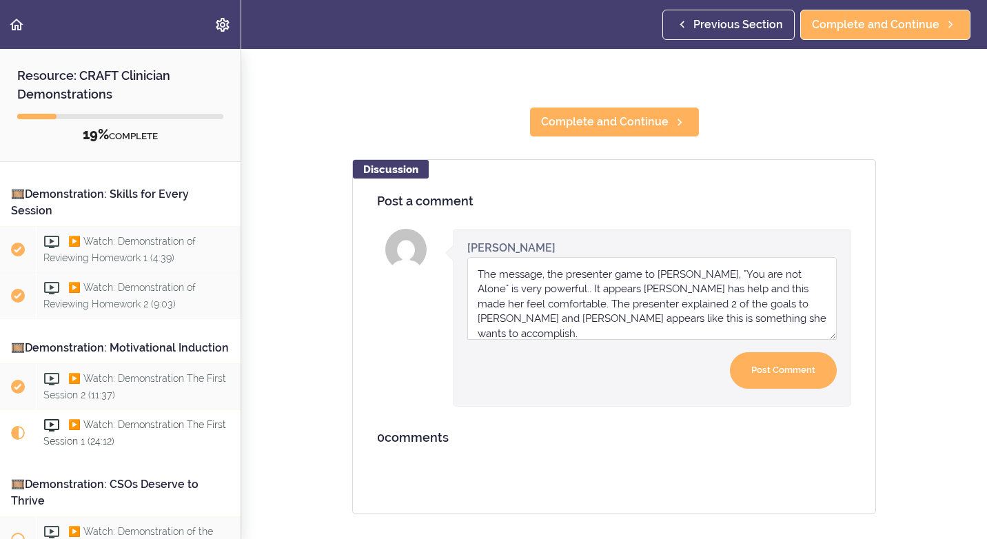
click at [689, 309] on textarea "The message, the presenter game to [PERSON_NAME], "You are not Alone" is very p…" at bounding box center [651, 298] width 369 height 83
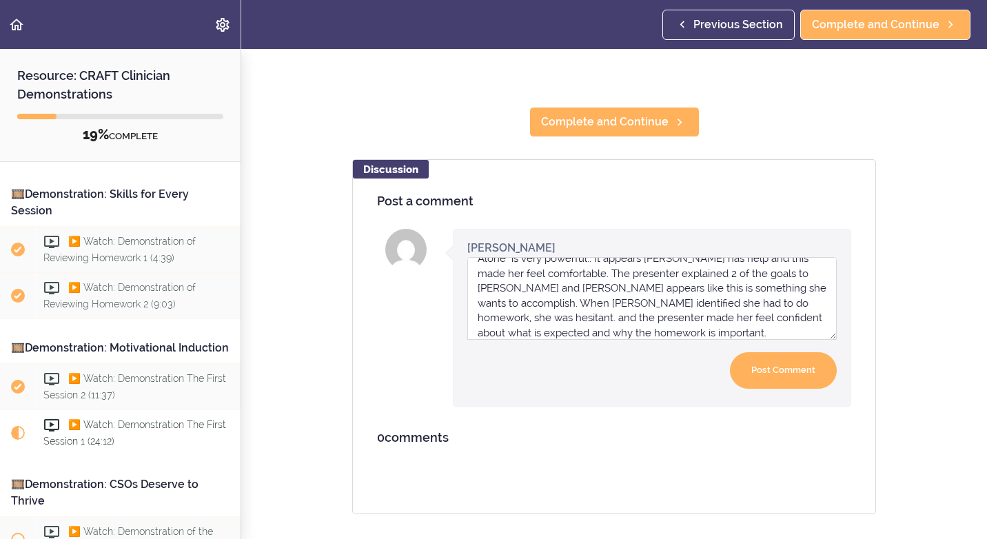
scroll to position [0, 0]
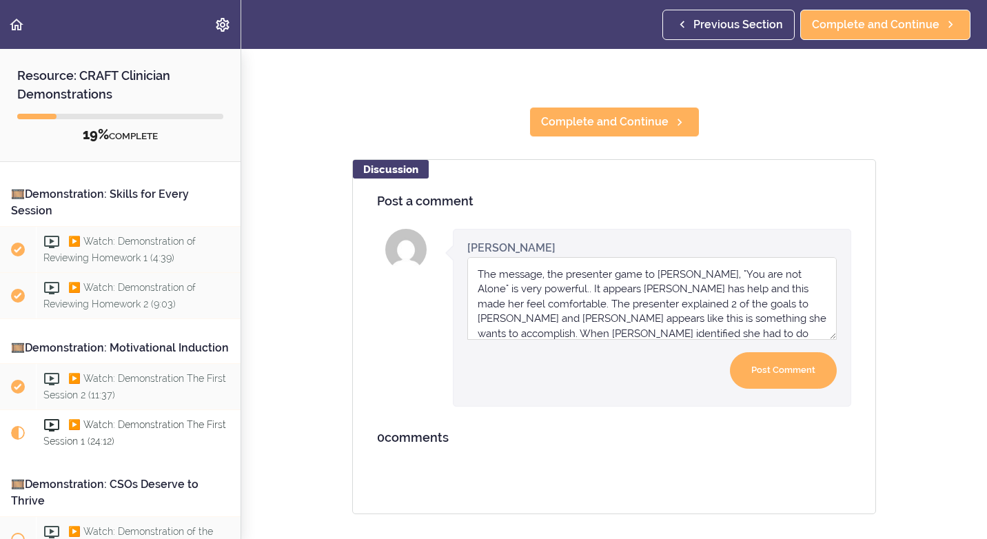
drag, startPoint x: 540, startPoint y: 265, endPoint x: 470, endPoint y: 260, distance: 69.8
click at [470, 260] on textarea "The message, the presenter game to [PERSON_NAME], "You are not Alone" is very p…" at bounding box center [651, 298] width 369 height 83
click at [480, 262] on textarea "the presenter game to [PERSON_NAME], "You are not Alone" is very powerful.. It …" at bounding box center [651, 298] width 369 height 83
click at [473, 261] on textarea "The presenter game to [PERSON_NAME], "You are not Alone" is very powerful.. It …" at bounding box center [651, 298] width 369 height 83
click at [571, 265] on textarea "The presenter game to [PERSON_NAME], "You are not Alone" is very powerful.. It …" at bounding box center [651, 298] width 369 height 83
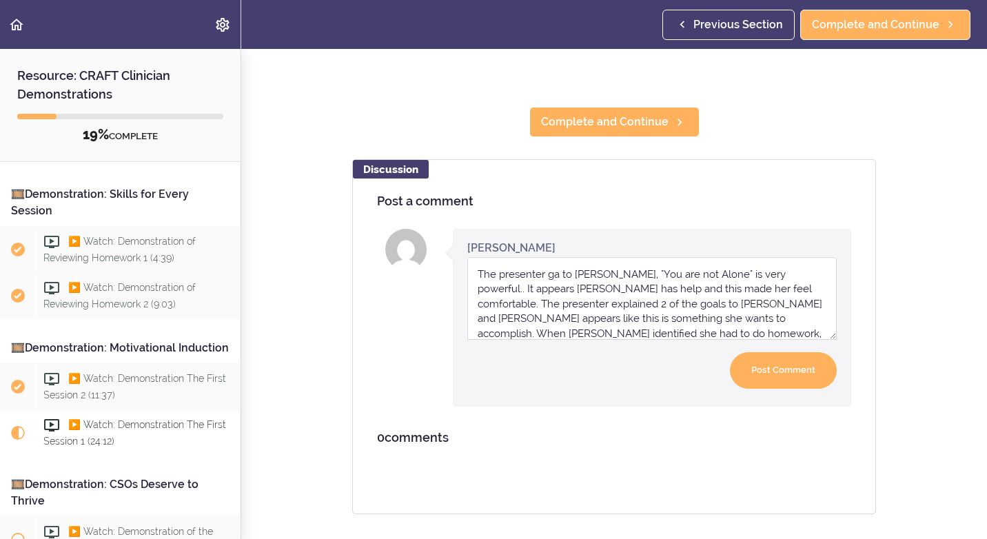
click at [469, 261] on textarea "The presenter ga to [PERSON_NAME], "You are not Alone" is very powerful.. It ap…" at bounding box center [651, 298] width 369 height 83
click at [547, 257] on textarea "The message, The presenter ga to [PERSON_NAME], "You are not Alone" is very pow…" at bounding box center [651, 298] width 369 height 83
click at [550, 257] on textarea "The message, The presenter ga to [PERSON_NAME], "You are not Alone" is very pow…" at bounding box center [651, 298] width 369 height 83
click at [622, 264] on textarea "The message, the presenter ga to [PERSON_NAME], "You are not Alone" is very pow…" at bounding box center [651, 298] width 369 height 83
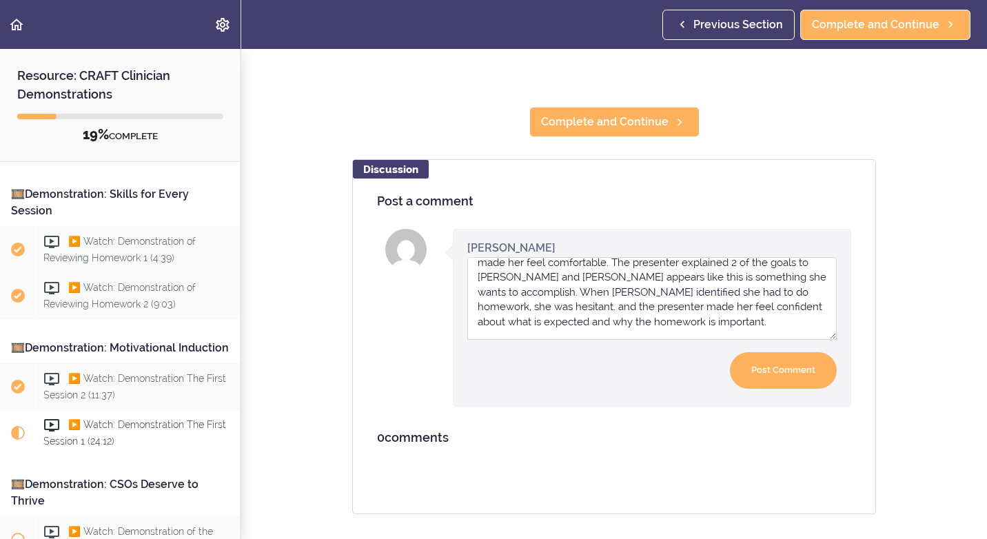
click at [506, 263] on textarea "The message, the presenter told to [PERSON_NAME], "You are not Alone" is very p…" at bounding box center [651, 298] width 369 height 83
click at [510, 267] on textarea "The message, the presenter told to [PERSON_NAME], "You are not Alone" is very p…" at bounding box center [651, 298] width 369 height 83
click at [540, 264] on textarea "The message, the presenter told to [PERSON_NAME], "You are not Alone" is very p…" at bounding box center [651, 298] width 369 height 83
click at [631, 314] on textarea "The message, the presenter told to [PERSON_NAME], "You are not Alone" is very p…" at bounding box center [651, 298] width 369 height 83
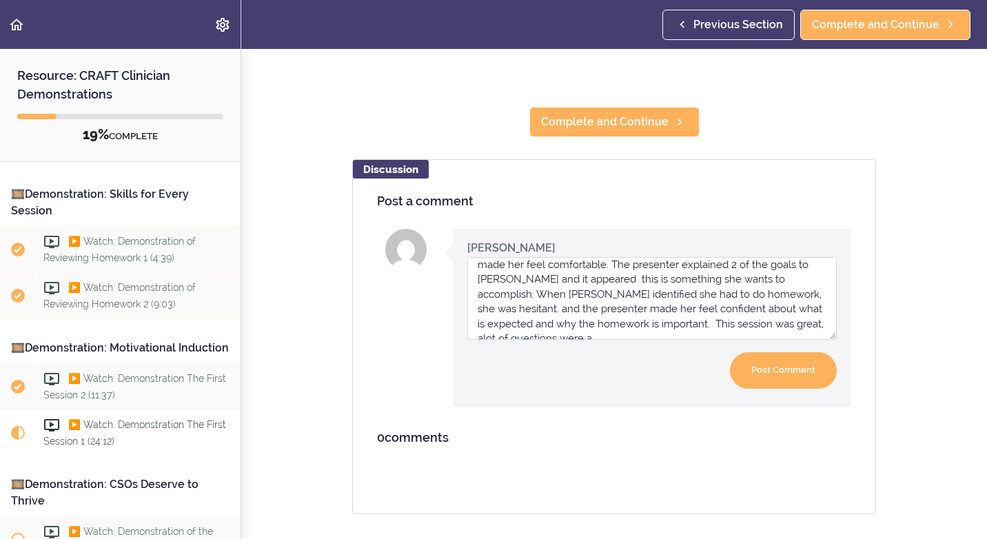
scroll to position [45, 0]
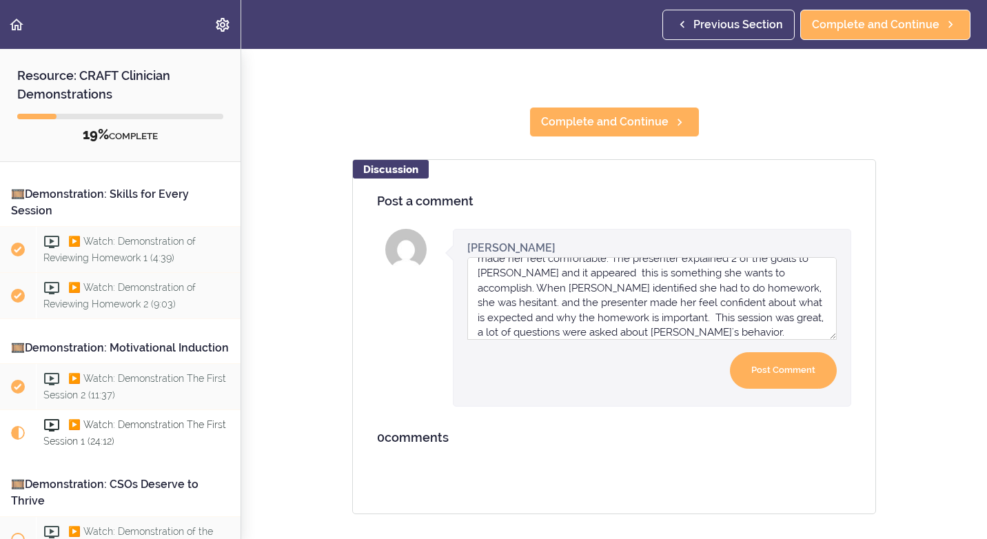
click at [629, 324] on textarea "The message, the presenter told to [PERSON_NAME], "You are not Alone" is very p…" at bounding box center [651, 298] width 369 height 83
type textarea "The message, the presenter told to [PERSON_NAME], "You are not Alone" is very p…"
click at [755, 359] on input "Post Comment" at bounding box center [783, 370] width 107 height 37
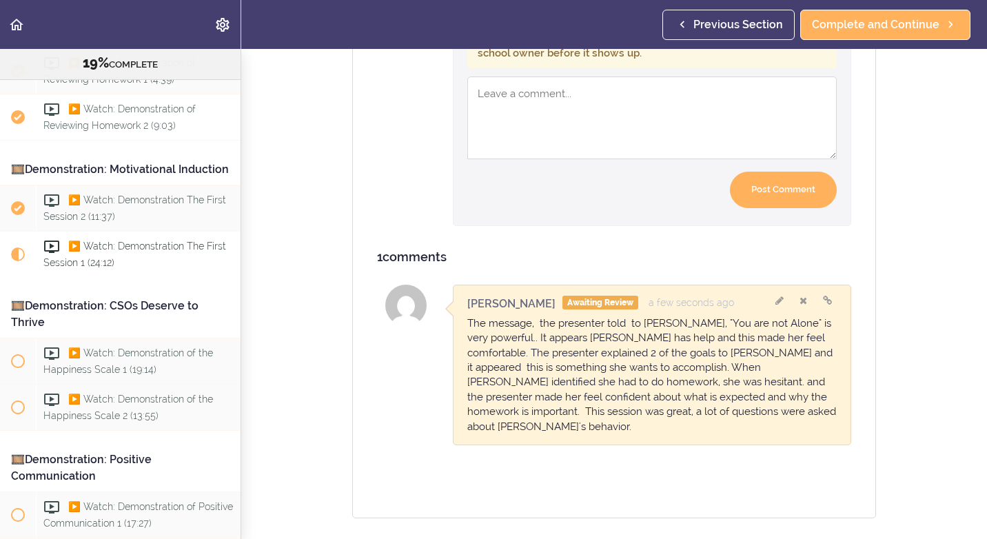
scroll to position [207, 0]
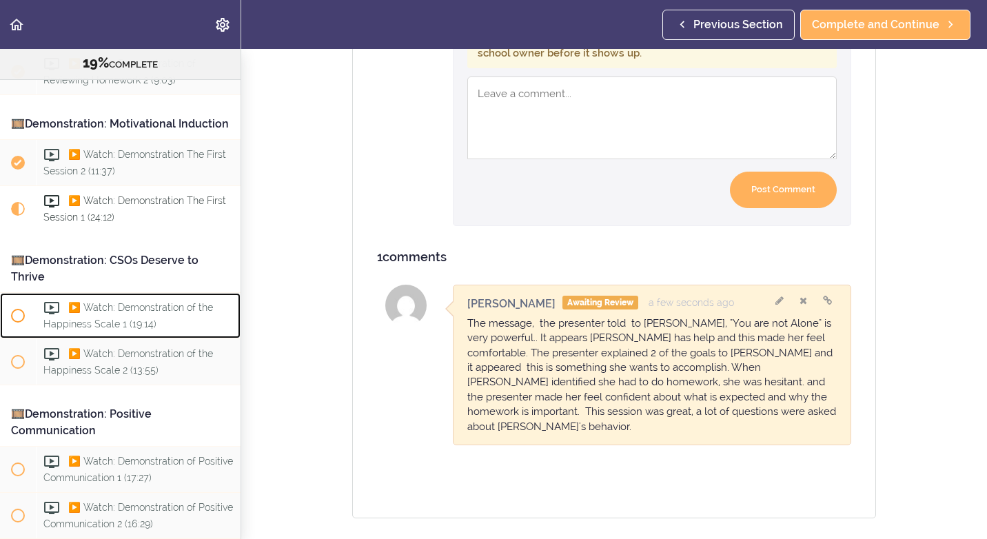
click at [125, 334] on div "▶️ Watch: Demonstration of the Happiness Scale 1 (19:14)" at bounding box center [138, 315] width 205 height 45
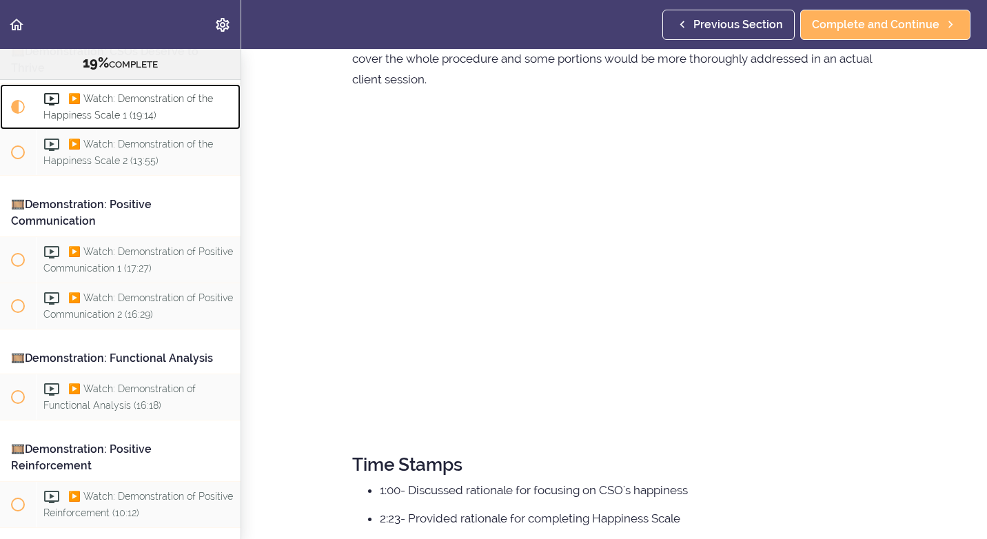
scroll to position [69, 0]
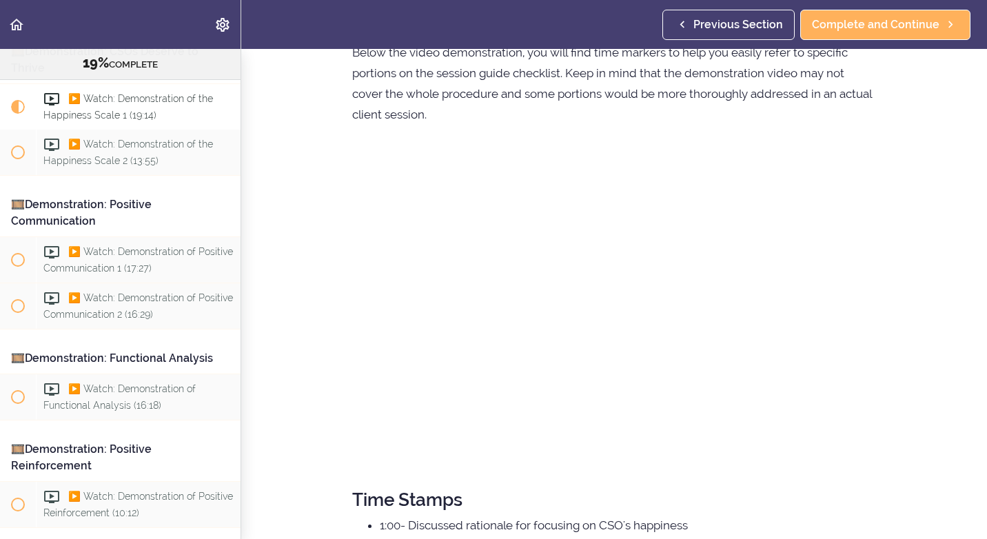
click at [944, 285] on section "Resource: CRAFT Clinician Demonstrations 19% COMPLETE 🎞️Demonstration: Skills f…" at bounding box center [493, 294] width 987 height 490
click at [936, 289] on section "Resource: CRAFT Clinician Demonstrations 19% COMPLETE 🎞️Demonstration: Skills f…" at bounding box center [493, 294] width 987 height 490
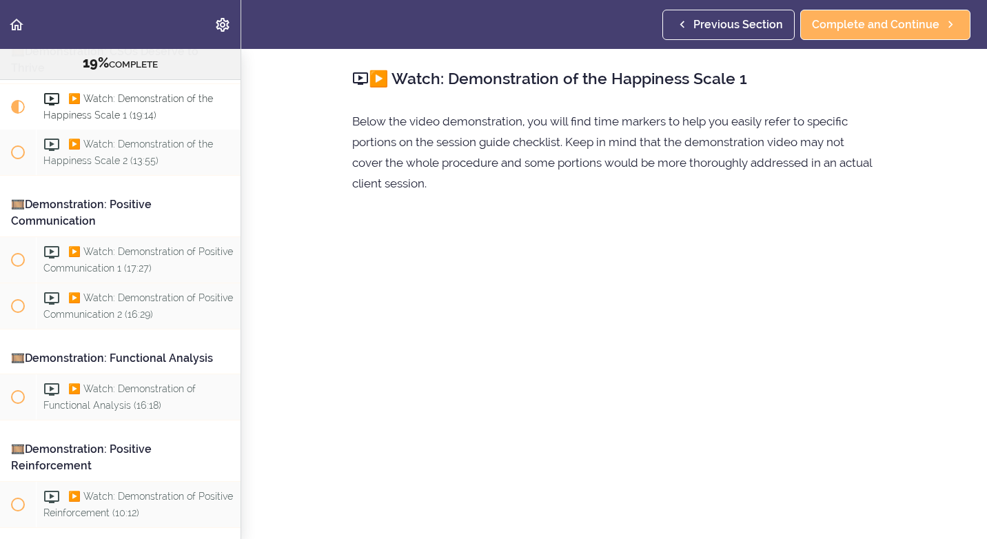
drag, startPoint x: -3, startPoint y: 25, endPoint x: 270, endPoint y: 123, distance: 289.6
click at [270, 123] on section "Resource: CRAFT Clinician Demonstrations 19% COMPLETE 🎞️Demonstration: Skills f…" at bounding box center [493, 294] width 987 height 490
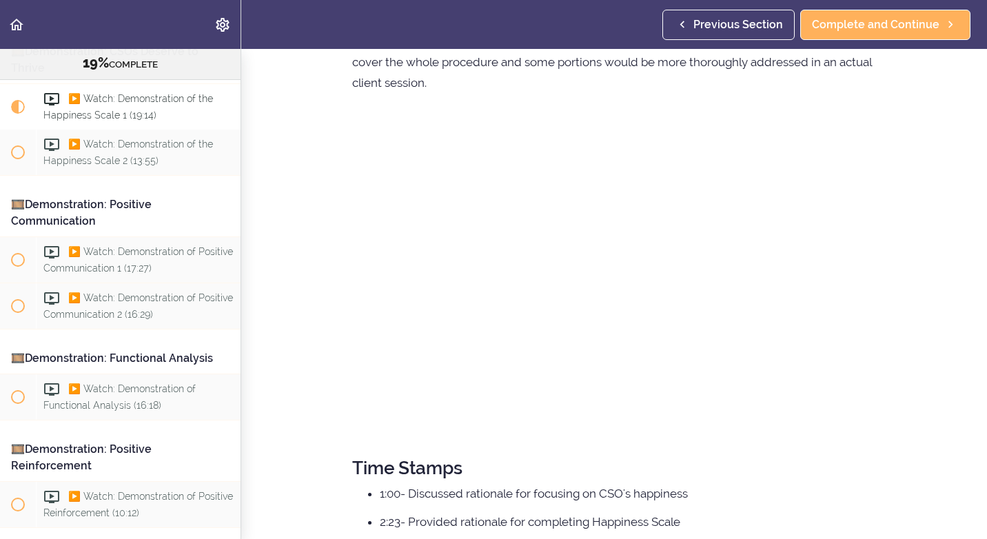
scroll to position [69, 0]
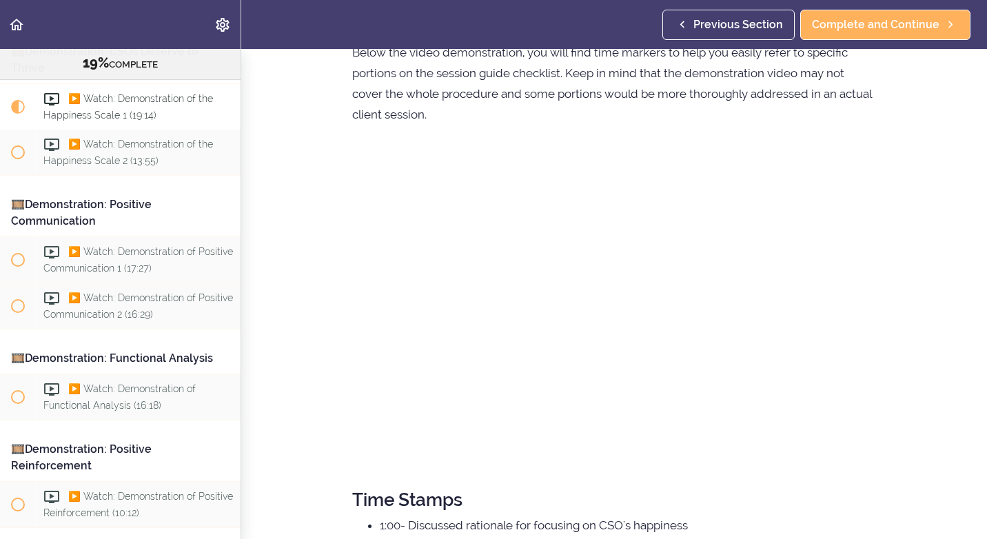
click at [921, 107] on section "Resource: CRAFT Clinician Demonstrations 19% COMPLETE 🎞️Demonstration: Skills f…" at bounding box center [493, 294] width 987 height 490
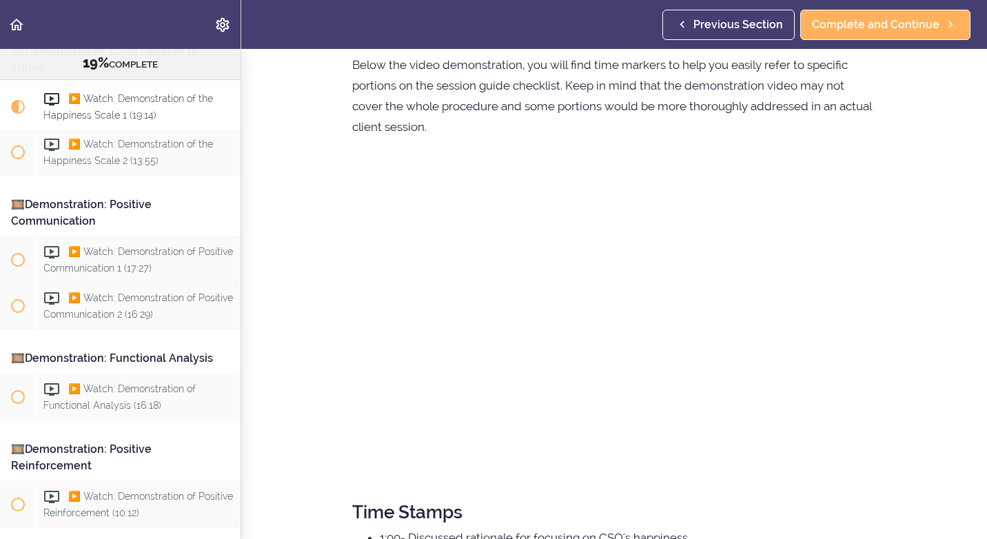
scroll to position [207, 0]
